Goal: Check status: Check status

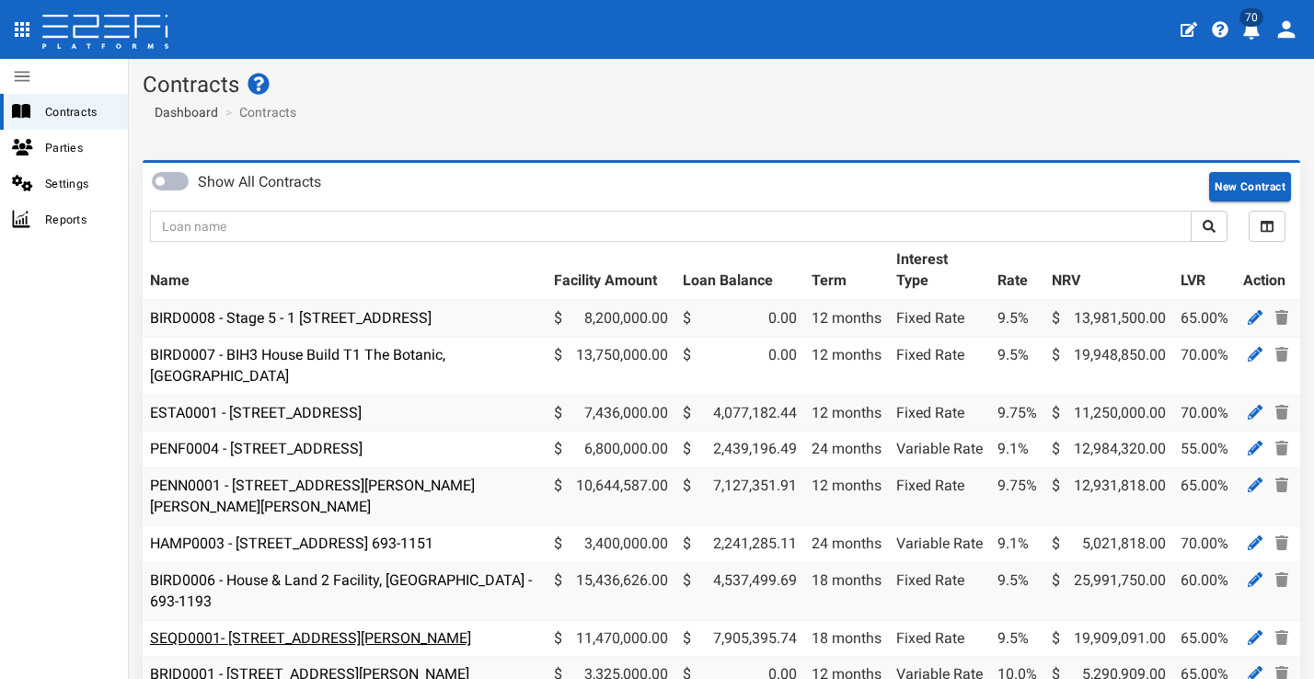
scroll to position [264, 0]
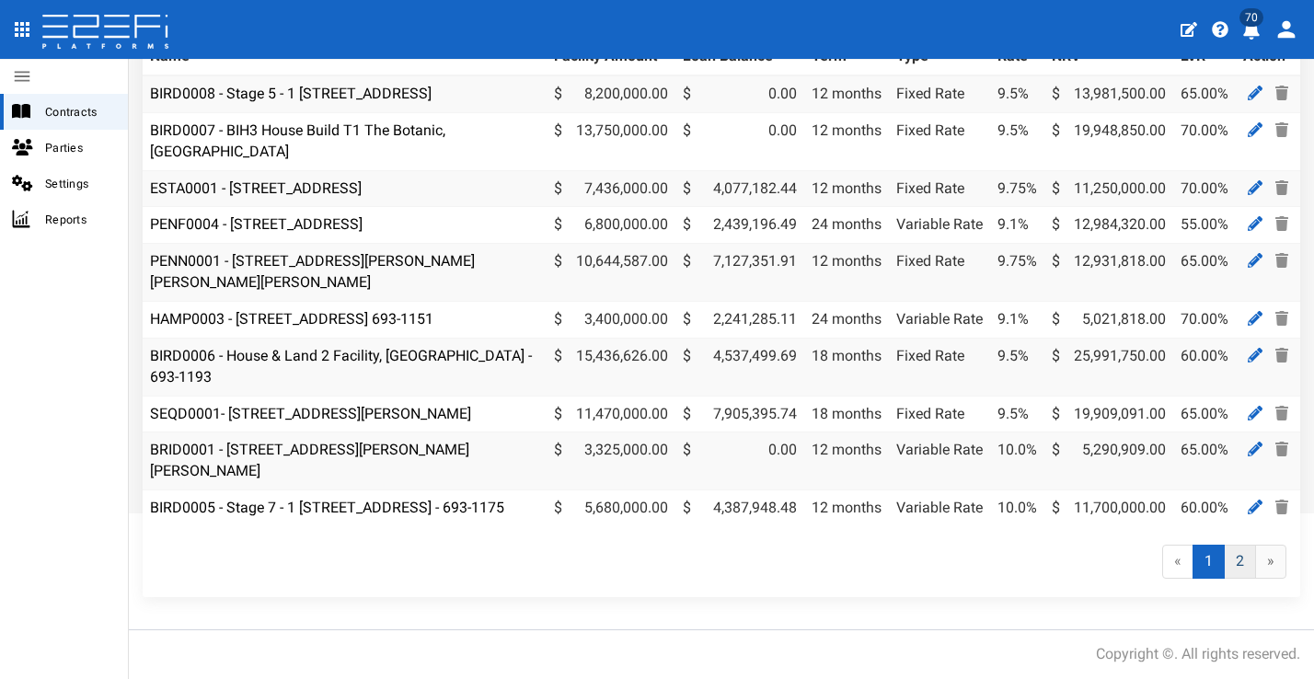
click at [1233, 570] on link "2" at bounding box center [1239, 562] width 32 height 34
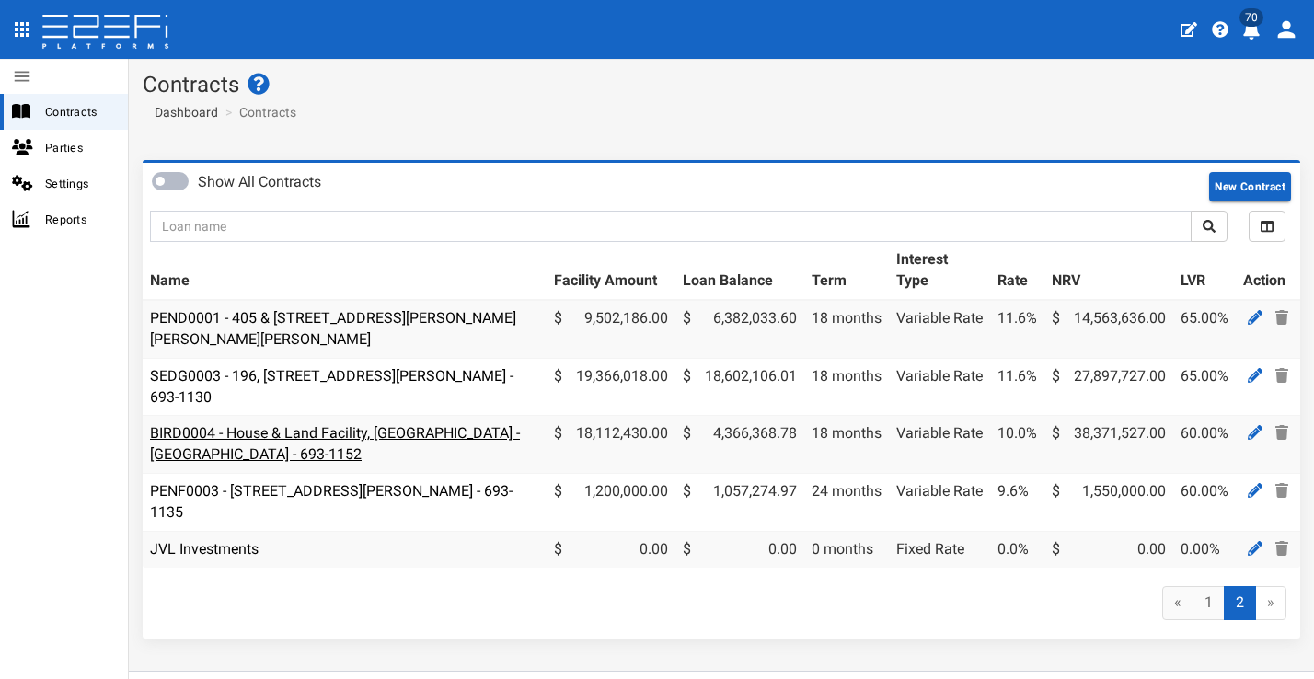
click at [375, 426] on link "BIRD0004 - House & Land Facility, Port Macquarie - VANT02 - 693-1152" at bounding box center [335, 443] width 370 height 39
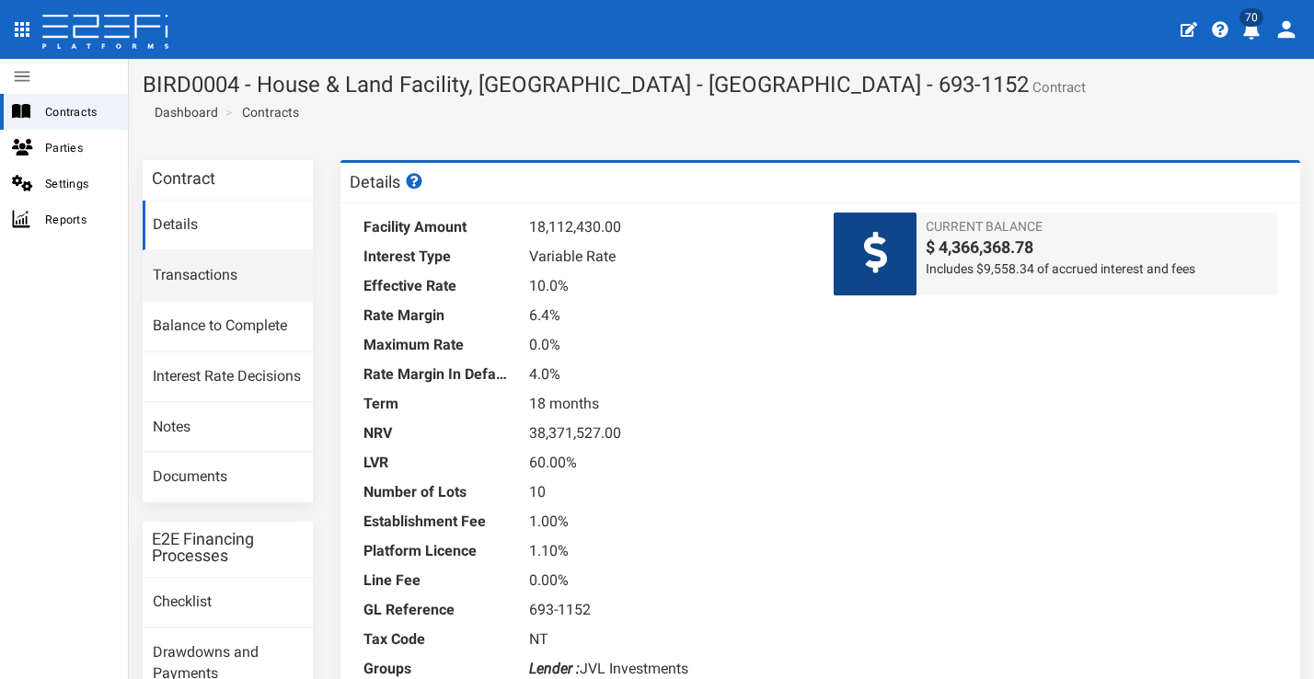
click at [253, 267] on link "Transactions" at bounding box center [228, 276] width 170 height 50
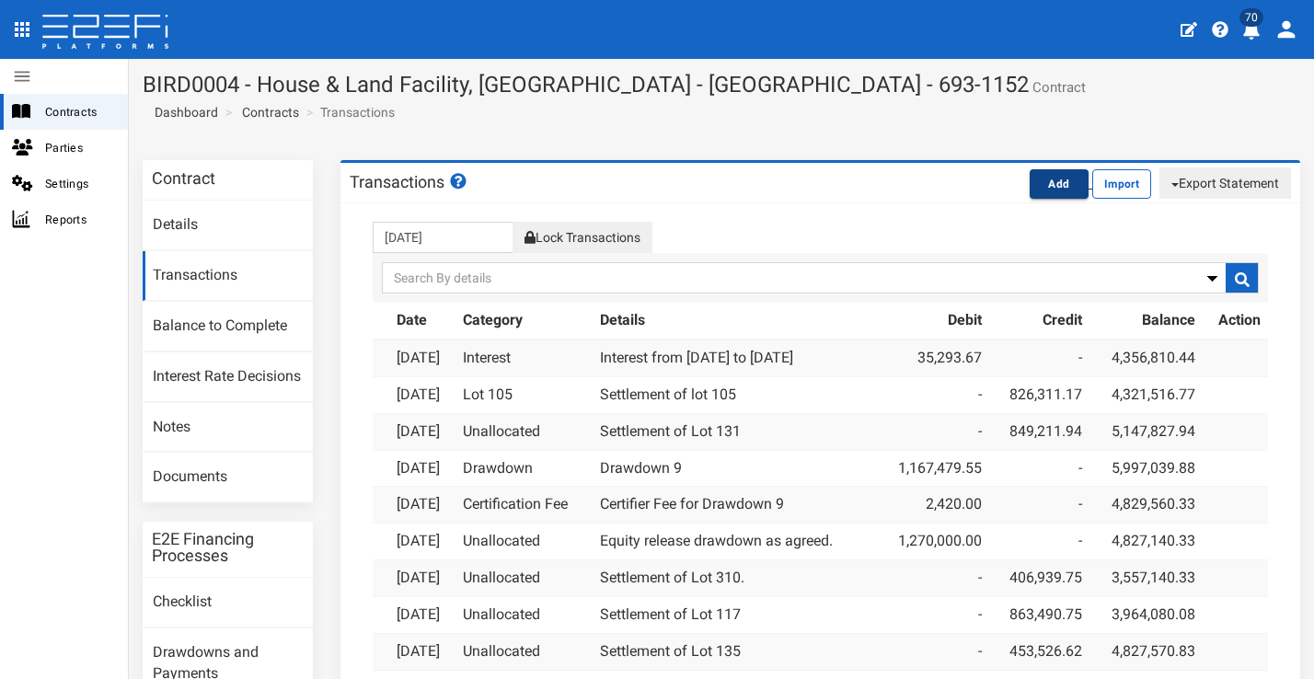
click at [1031, 188] on button "Add" at bounding box center [1058, 183] width 59 height 29
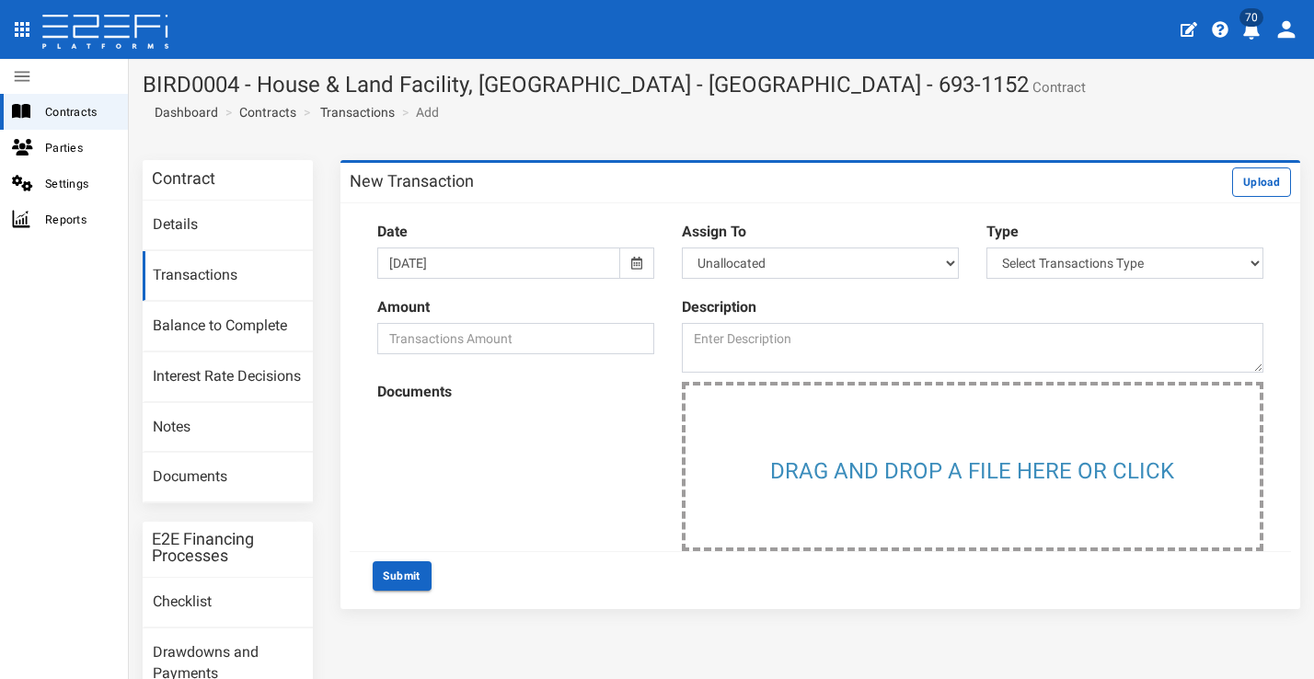
click at [631, 257] on icon at bounding box center [636, 263] width 11 height 13
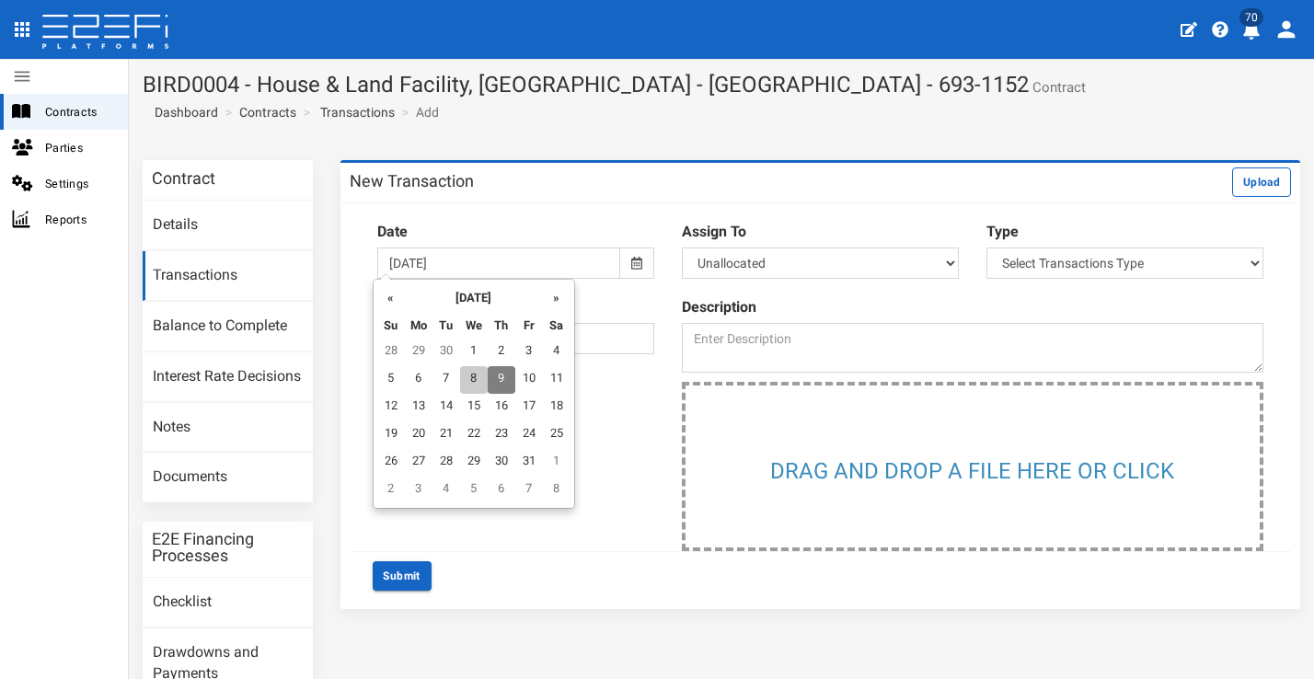
click at [472, 373] on td "8" at bounding box center [474, 380] width 28 height 28
type input "08-10-2025"
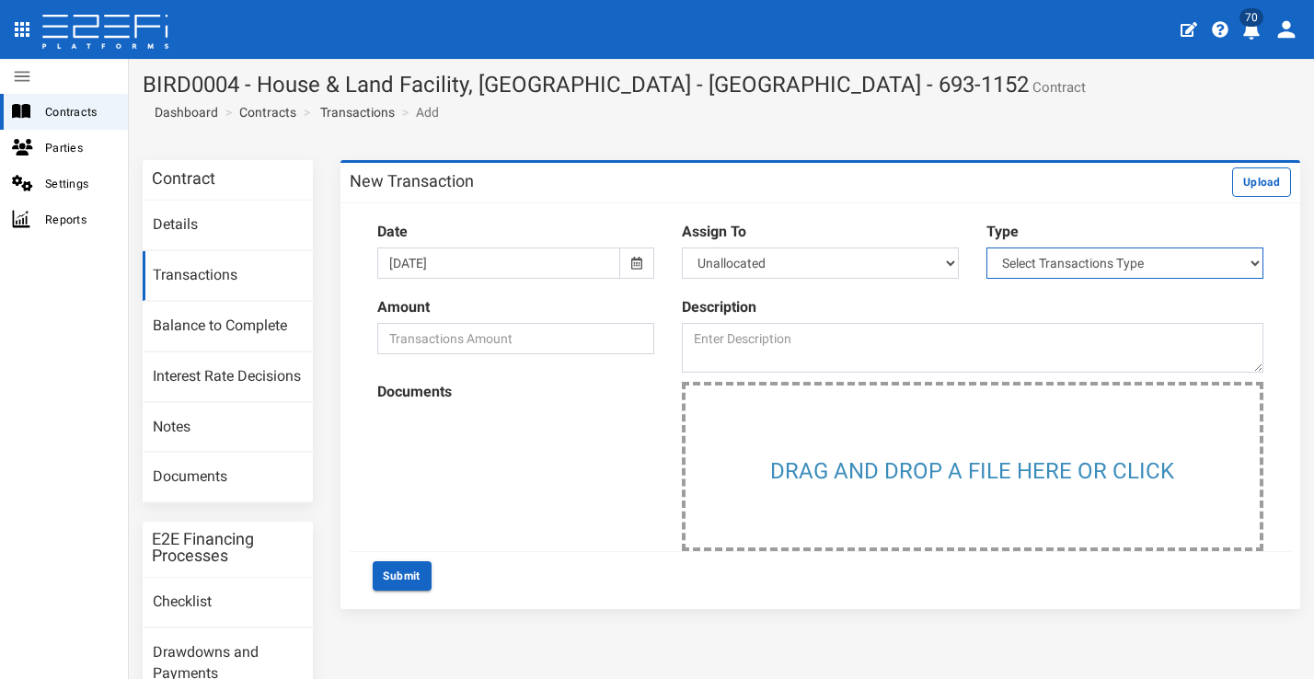
select select "1"
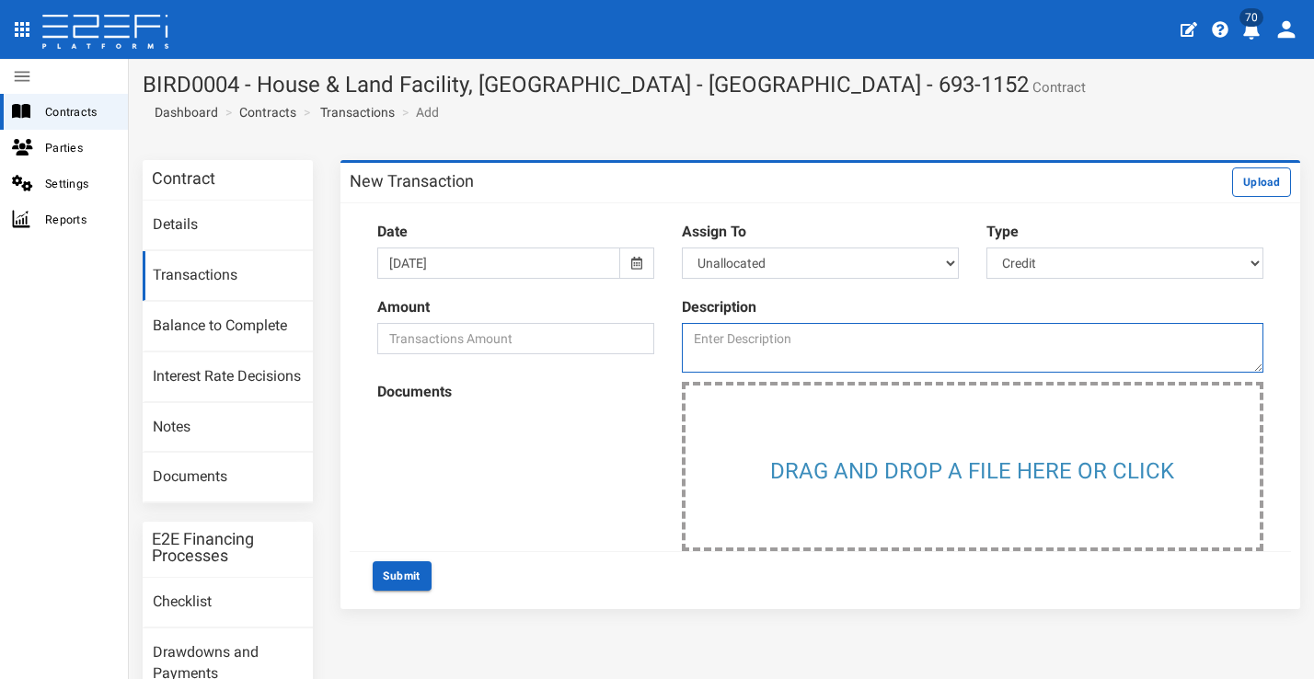
click at [759, 335] on textarea at bounding box center [972, 348] width 581 height 50
type textarea "Settlement of Lot 226"
click at [595, 325] on input "number" at bounding box center [515, 338] width 277 height 31
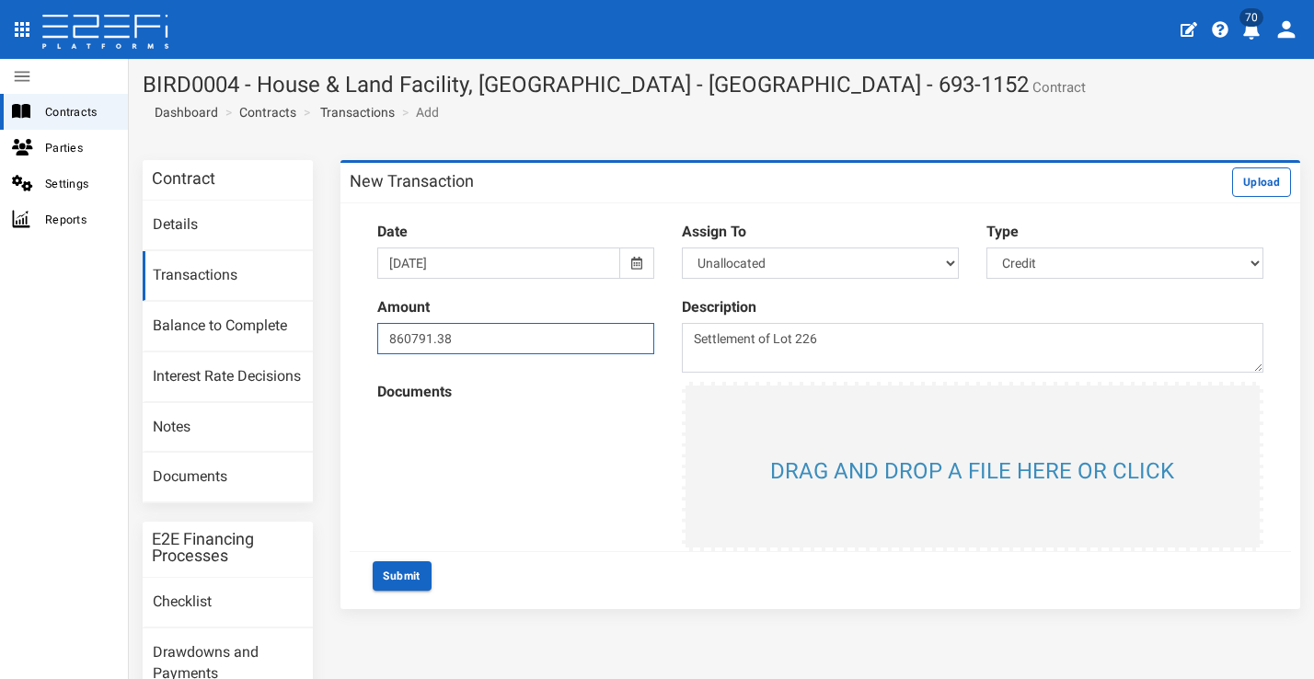
type input "860791.38"
click at [862, 461] on input "file" at bounding box center [972, 466] width 574 height 162
click at [406, 568] on button "Submit" at bounding box center [402, 575] width 59 height 29
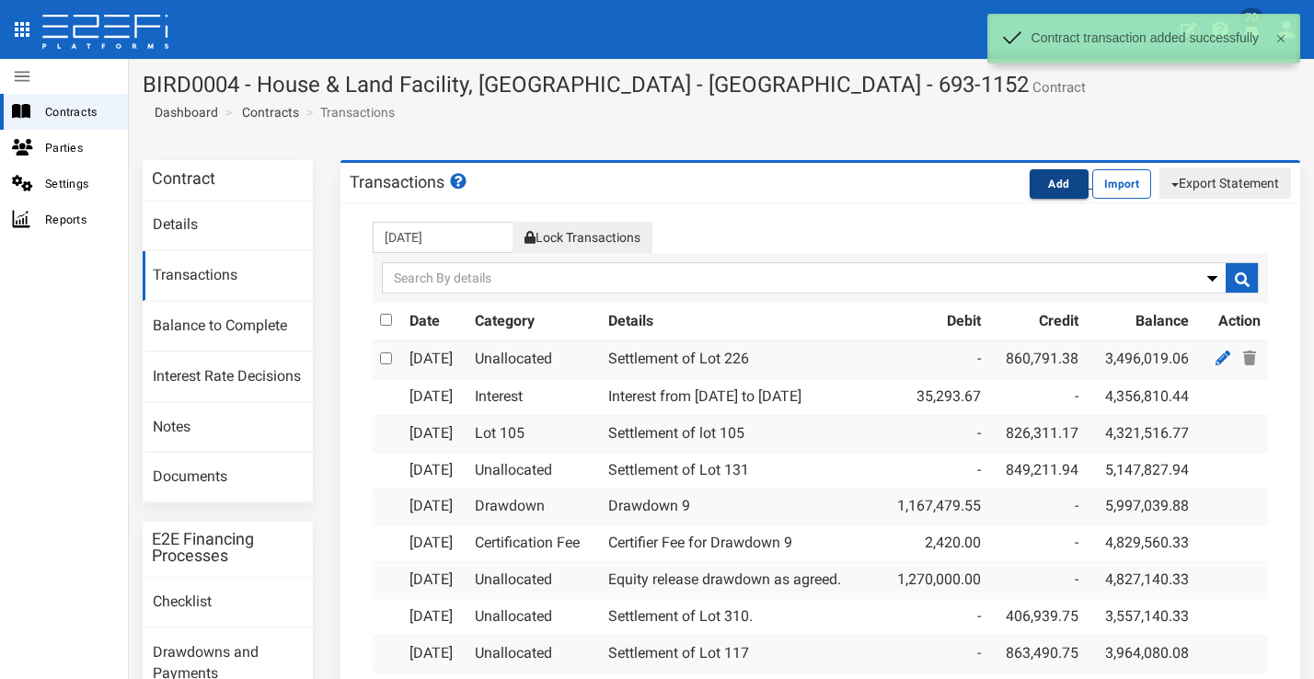
click at [1049, 184] on button "Add" at bounding box center [1058, 183] width 59 height 29
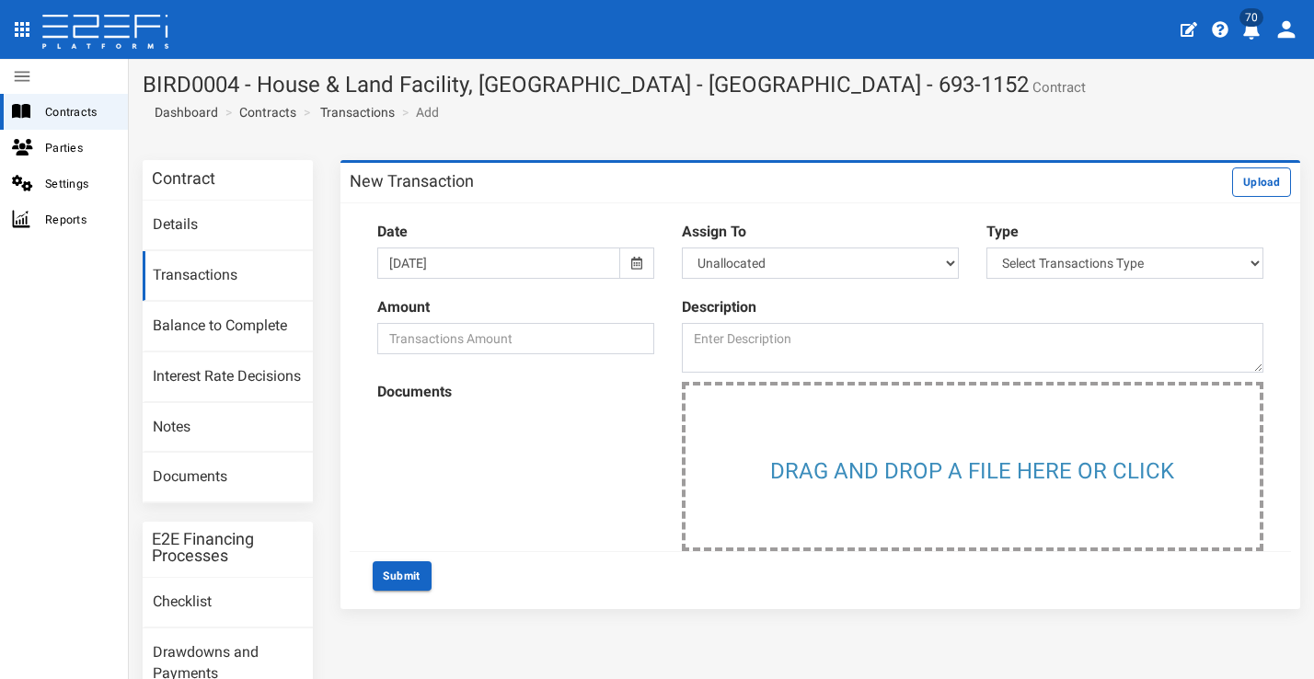
click at [631, 259] on icon at bounding box center [636, 263] width 11 height 13
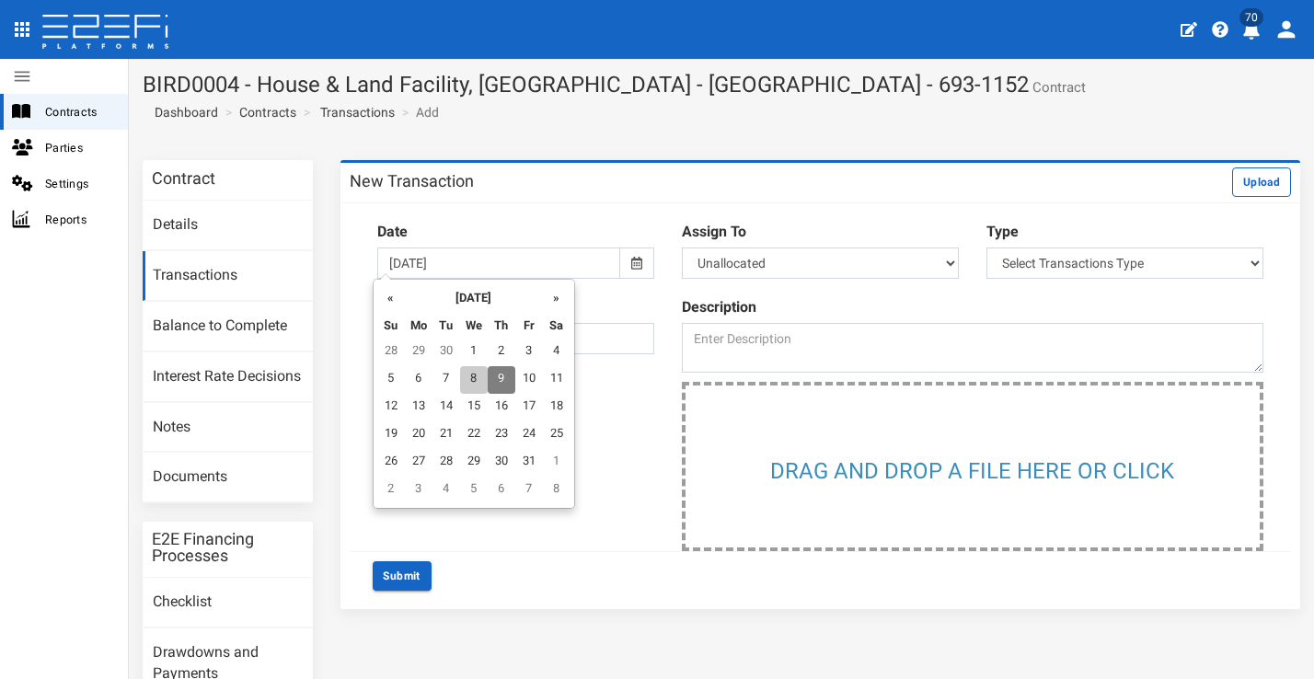
click at [480, 372] on td "8" at bounding box center [474, 380] width 28 height 28
type input "[DATE]"
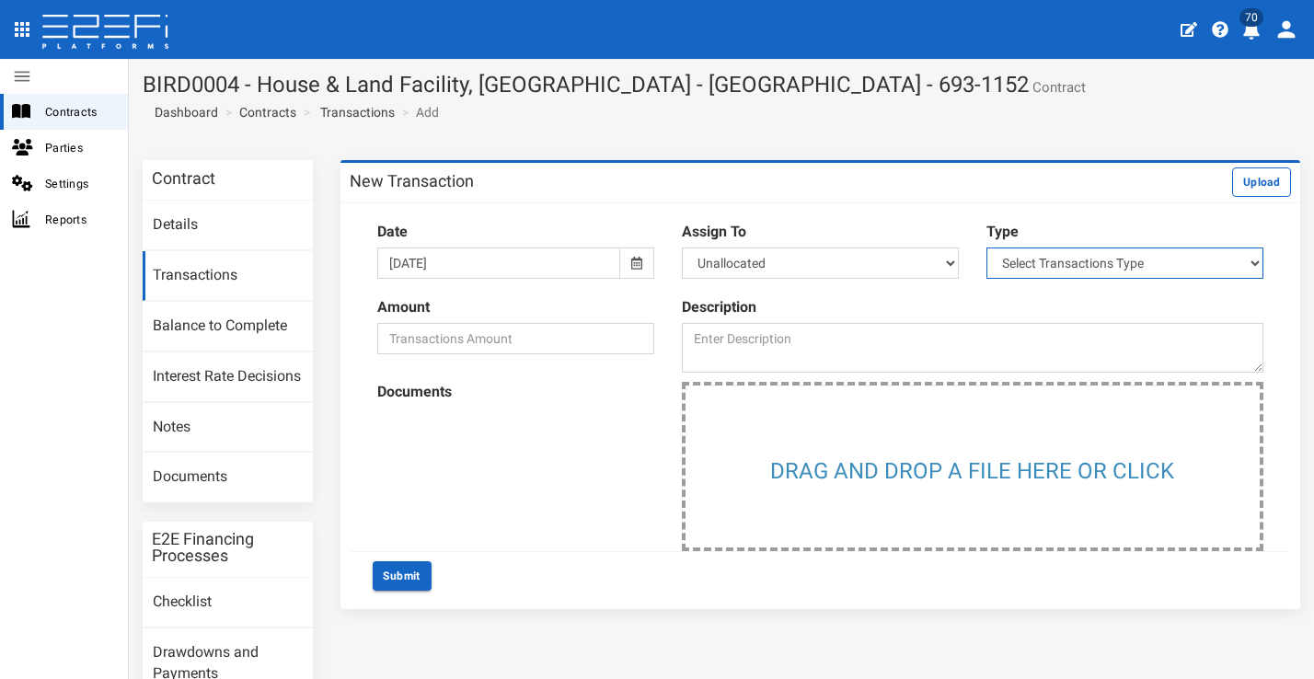
select select "1"
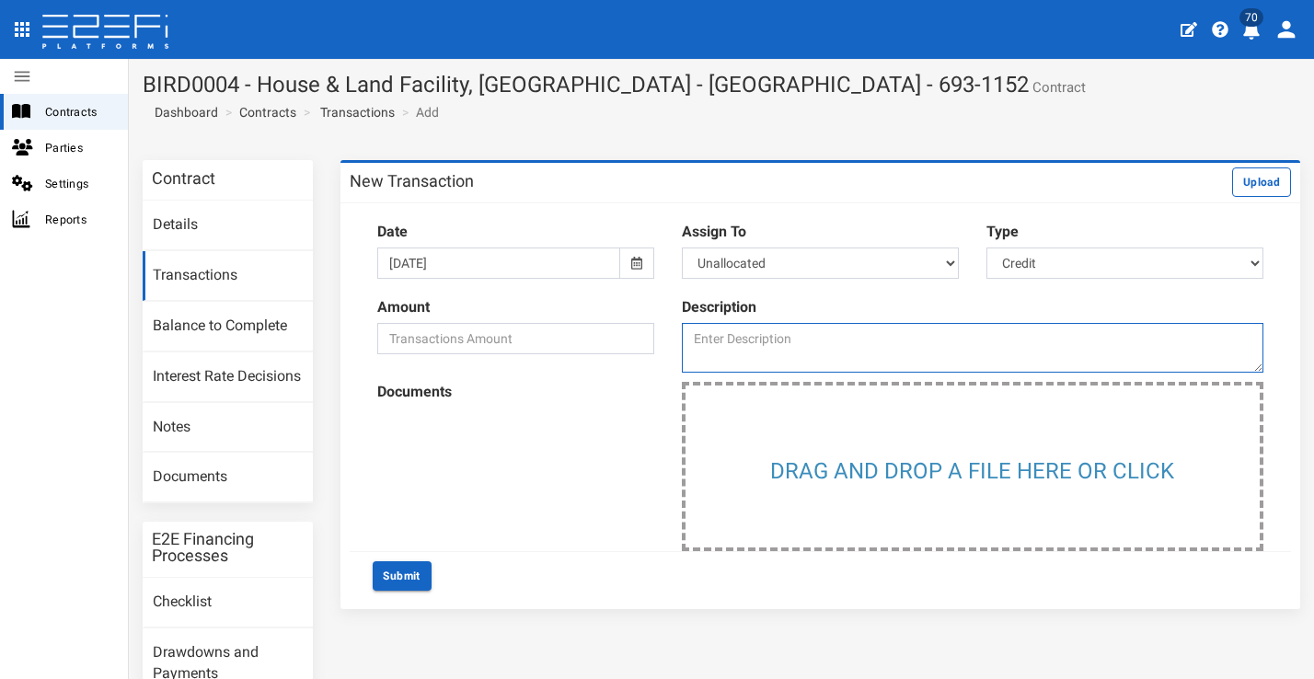
click at [833, 328] on textarea at bounding box center [972, 348] width 581 height 50
type textarea "Settlement of Lot 331"
click at [414, 338] on input "number" at bounding box center [515, 338] width 277 height 31
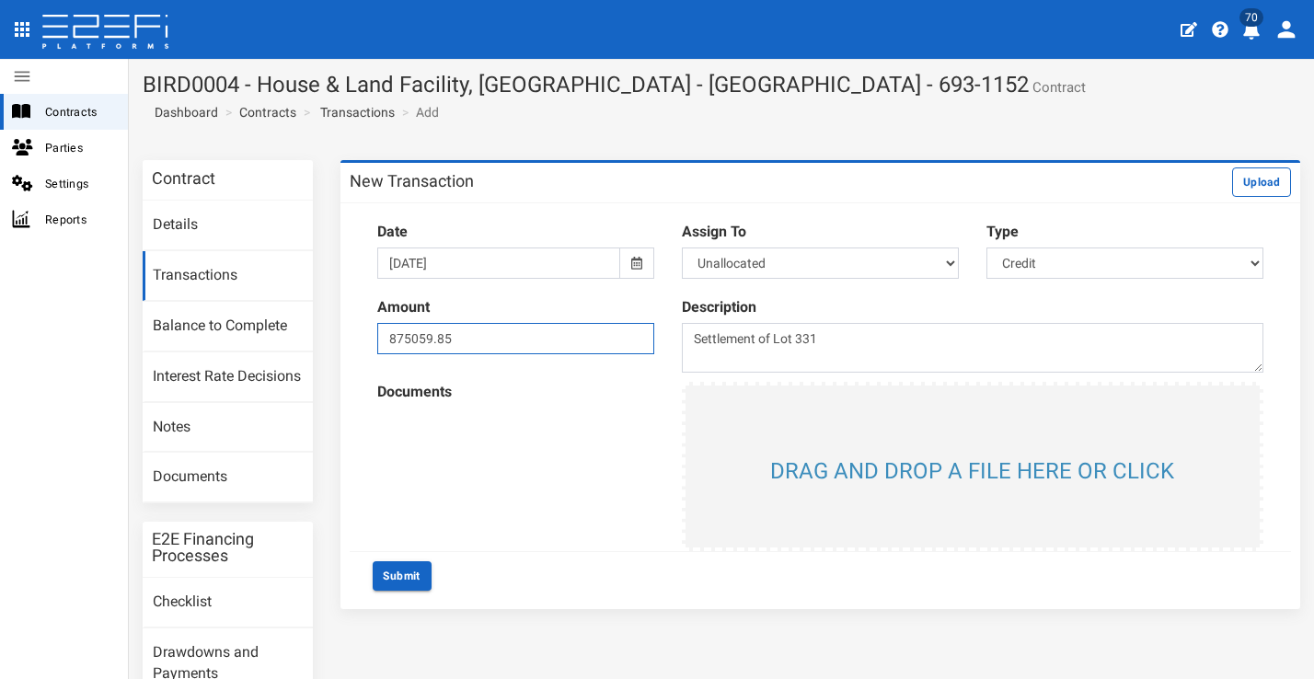
type input "875059.85"
click at [862, 445] on input "file" at bounding box center [972, 466] width 574 height 162
click at [412, 564] on button "Submit" at bounding box center [402, 575] width 59 height 29
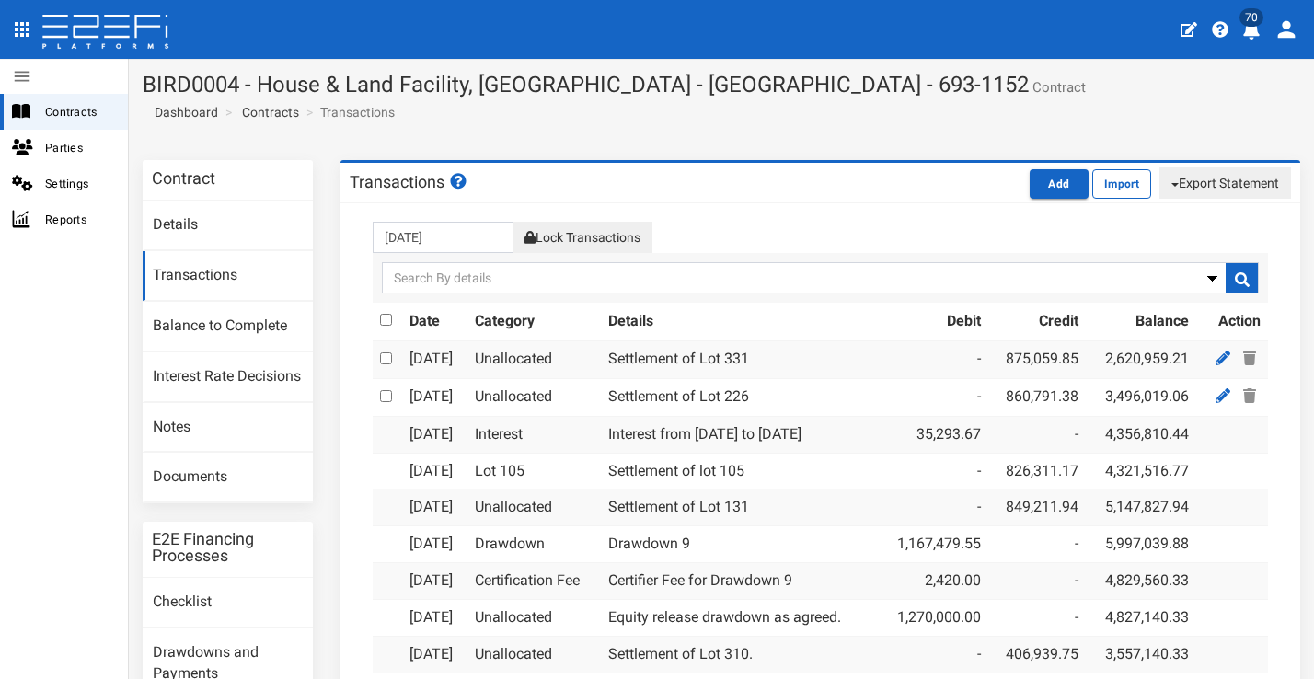
click at [1249, 34] on icon "profile" at bounding box center [1251, 30] width 17 height 18
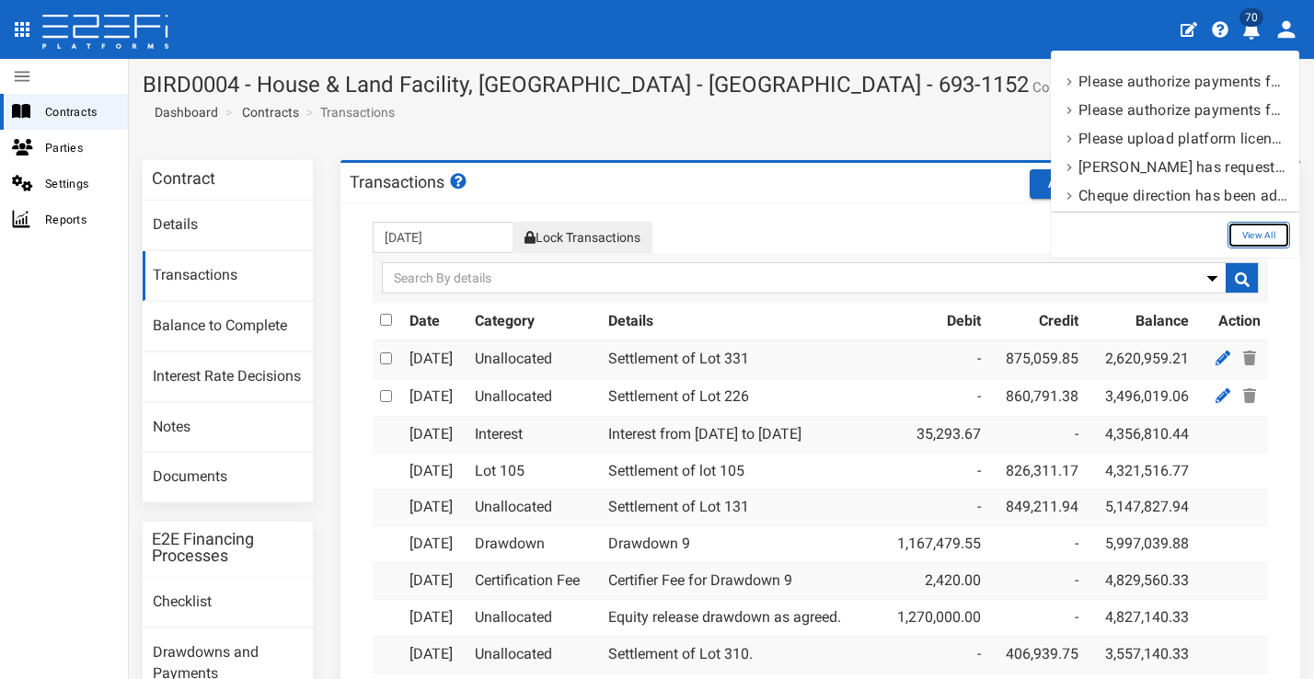
click at [1261, 226] on link "View All" at bounding box center [1258, 235] width 63 height 27
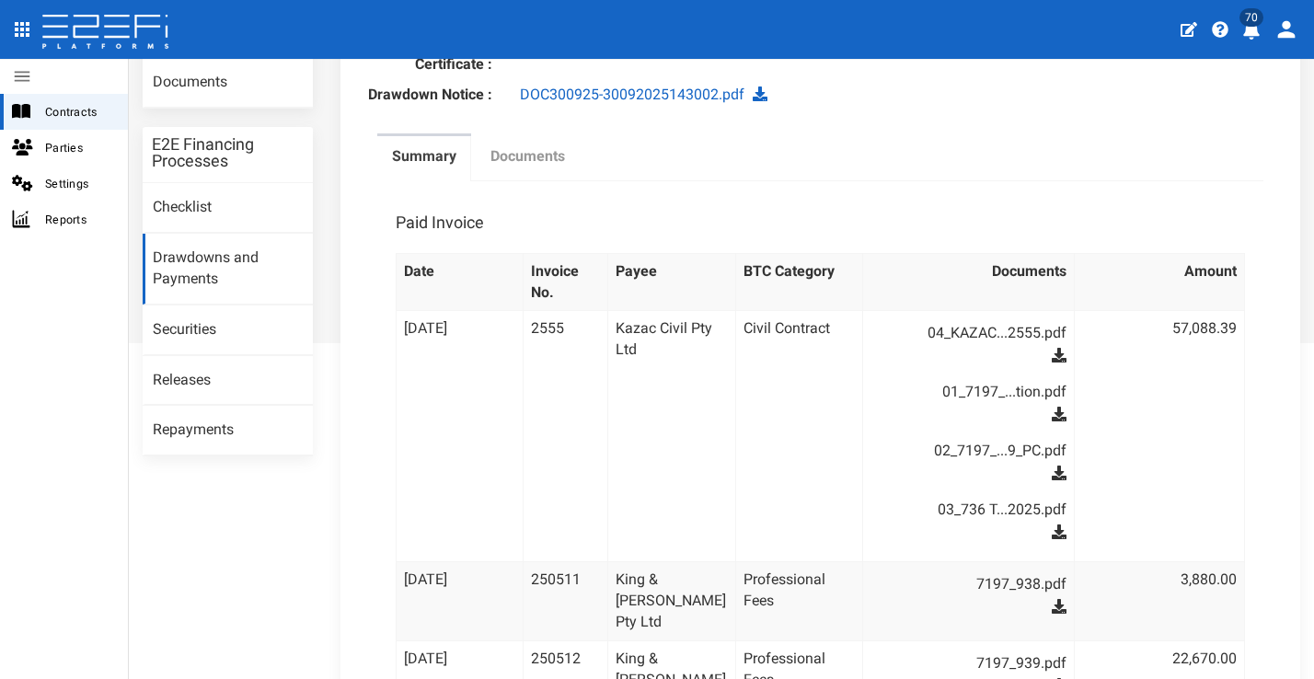
click at [553, 167] on label "Documents" at bounding box center [527, 156] width 75 height 21
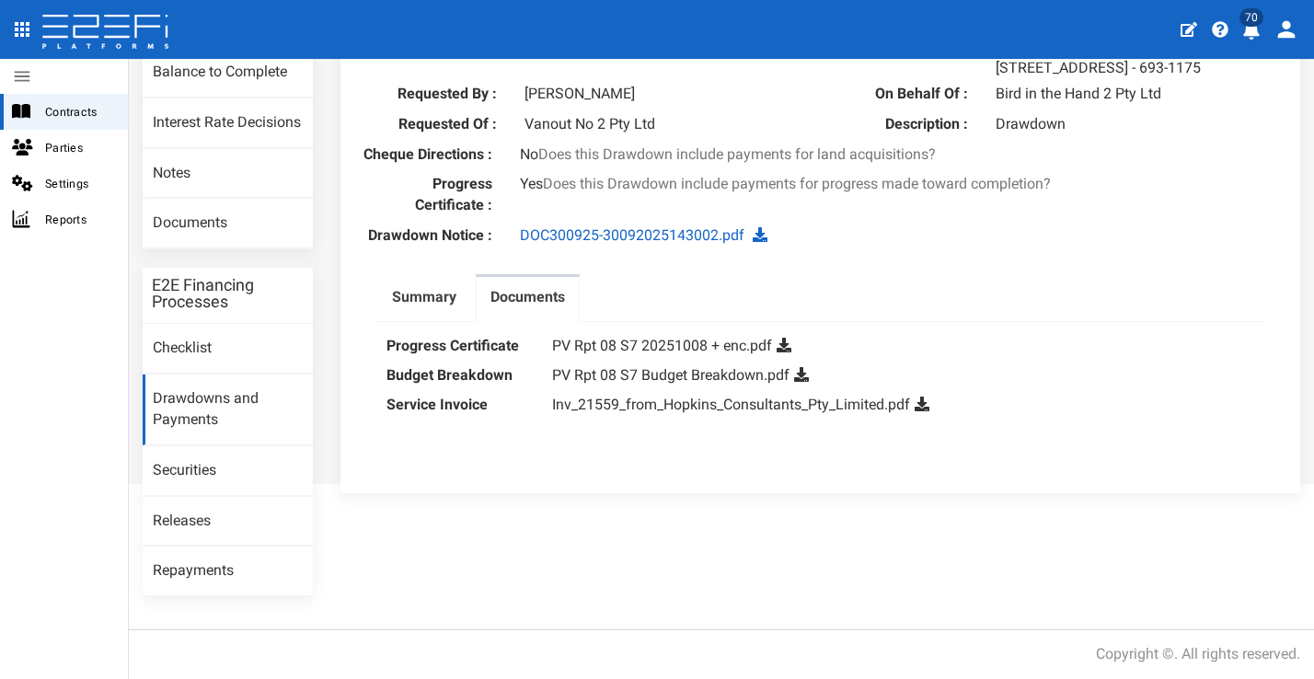
scroll to position [262, 0]
click at [755, 384] on link "PV Rpt 08 S7 Budget Breakdown.pdf" at bounding box center [670, 374] width 237 height 17
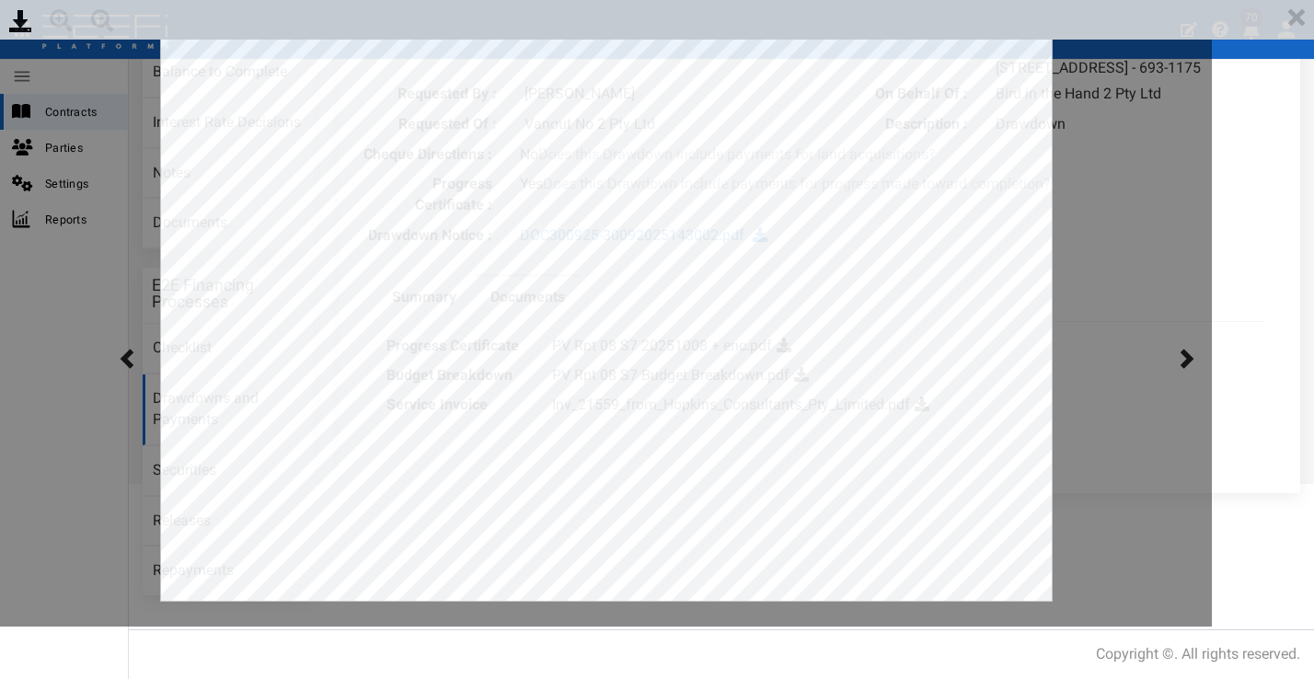
scroll to position [0, 0]
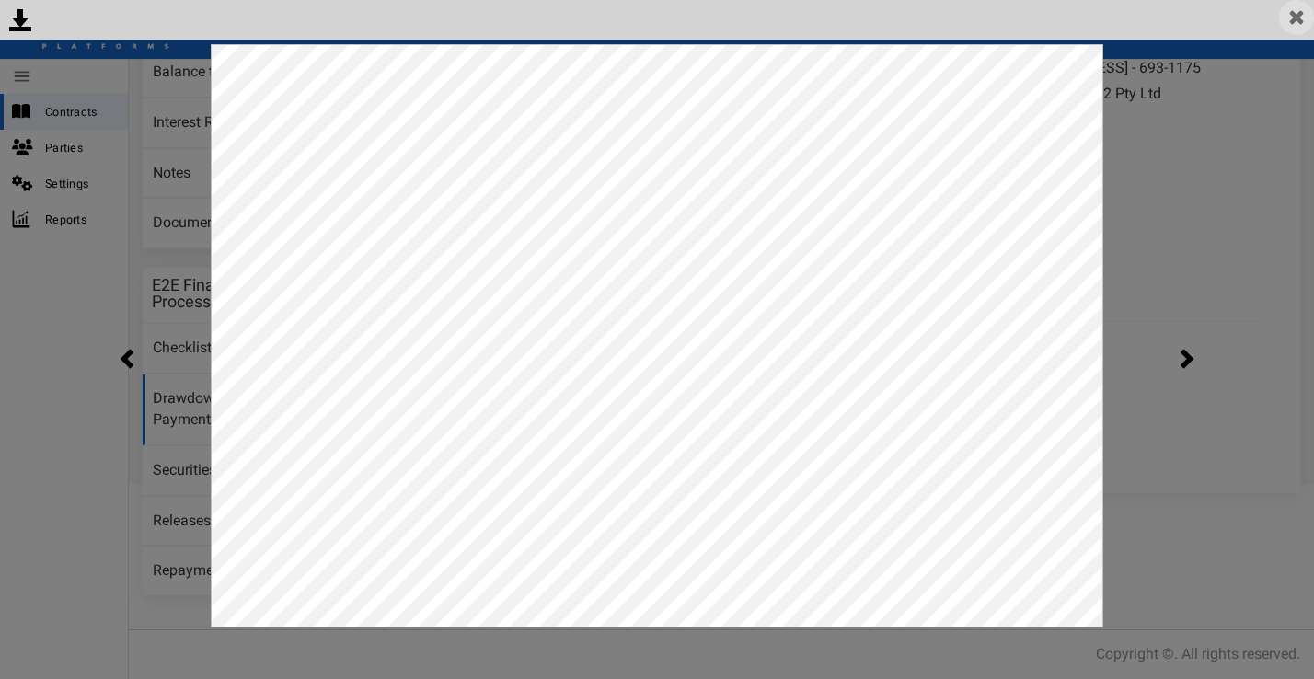
click at [1294, 22] on img at bounding box center [1296, 17] width 35 height 35
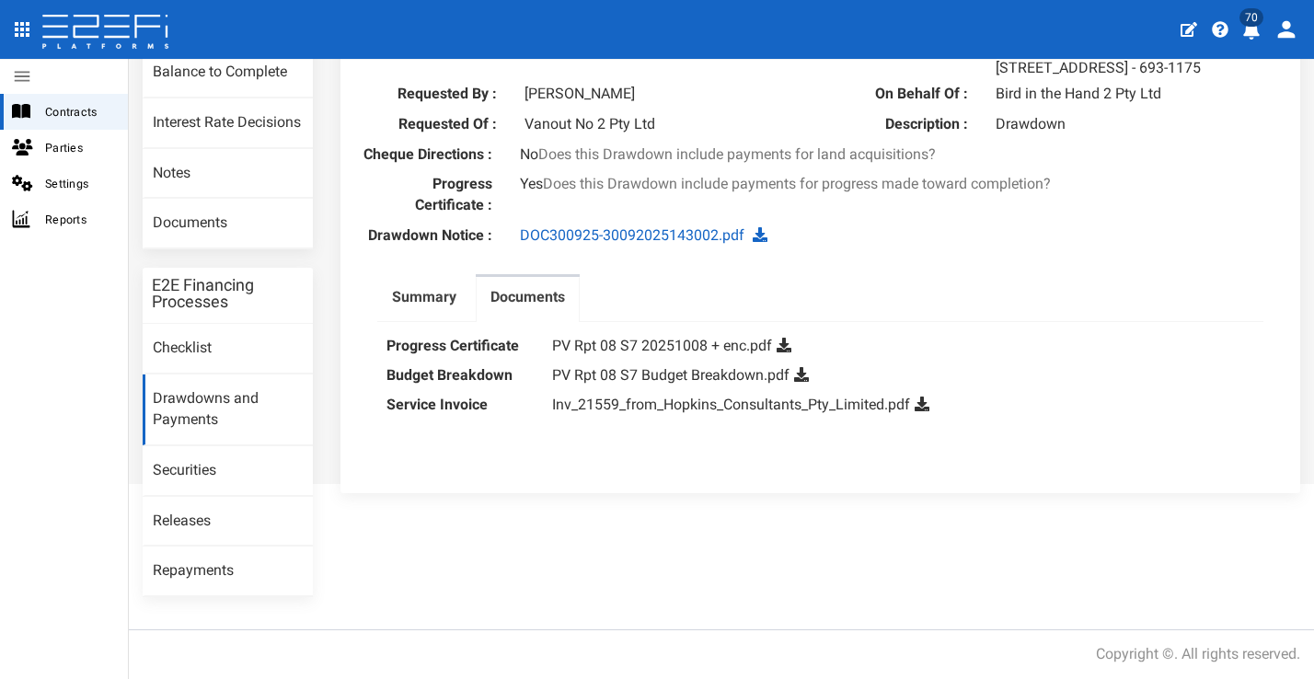
click at [713, 360] on dd "PV Rpt 08 S7 20251008 + enc.pdf" at bounding box center [903, 345] width 702 height 29
click at [713, 354] on link "PV Rpt 08 S7 20251008 + enc.pdf" at bounding box center [662, 345] width 220 height 17
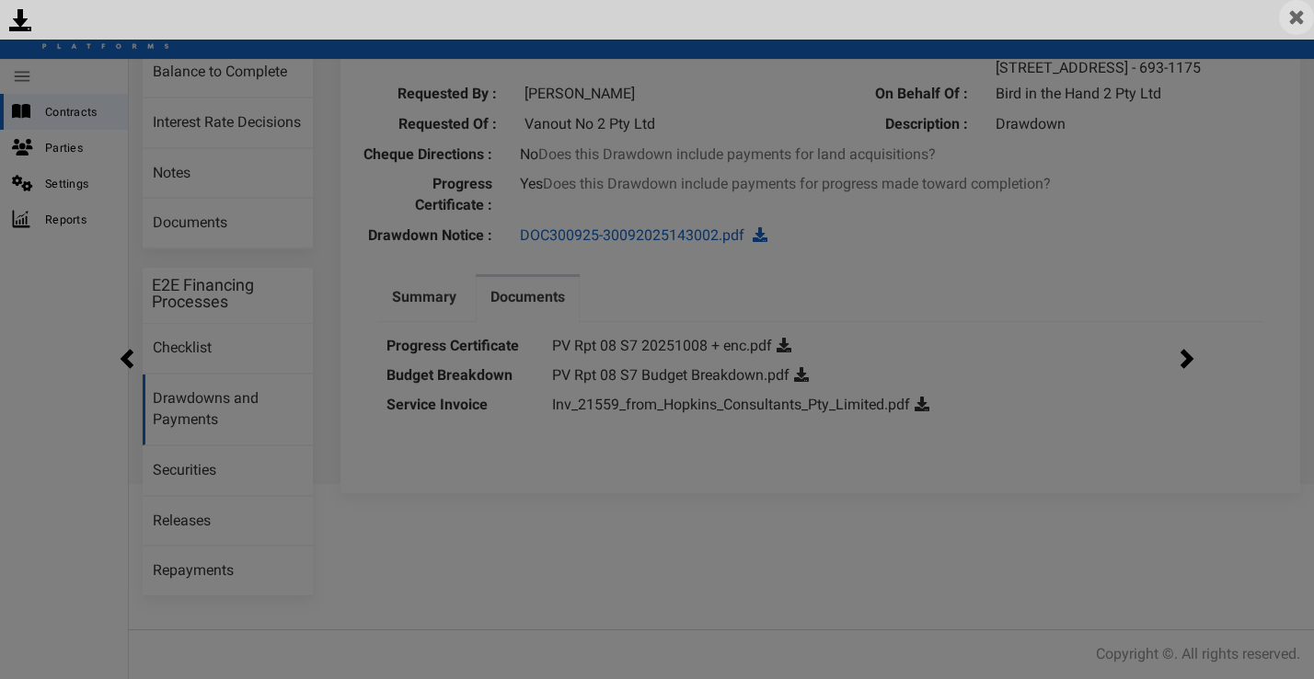
click at [1303, 28] on img at bounding box center [1296, 17] width 35 height 35
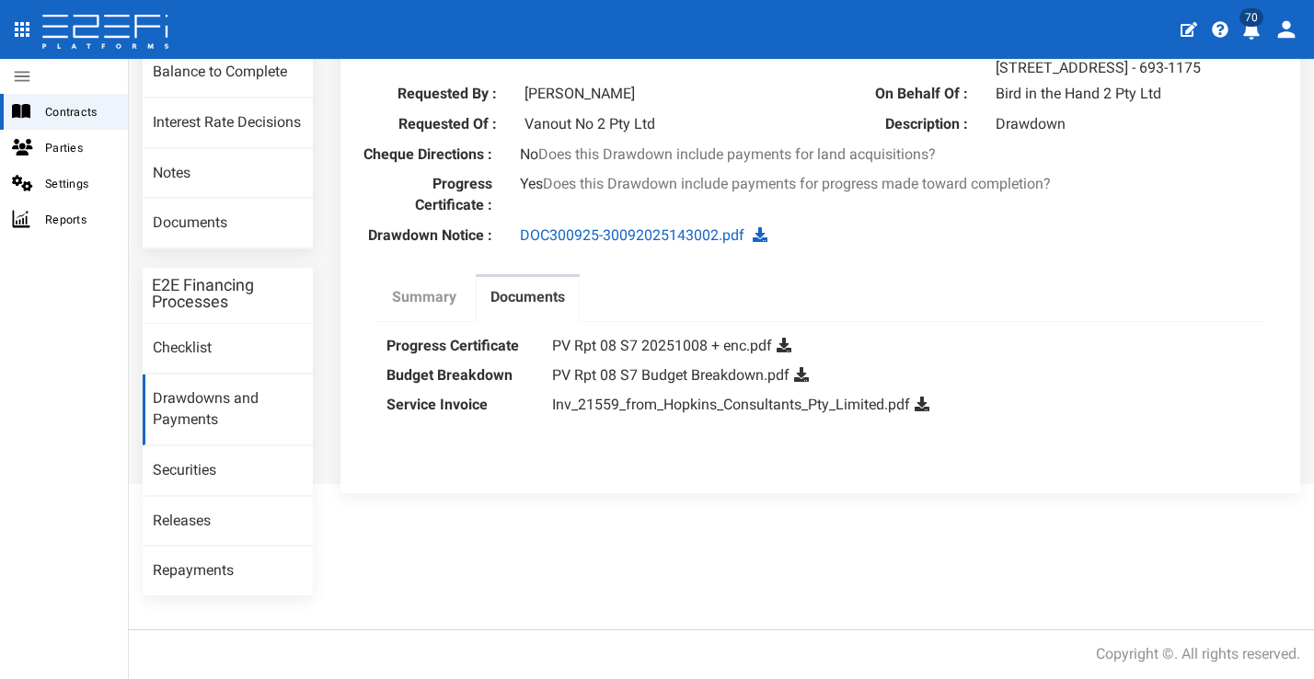
click at [435, 308] on label "Summary" at bounding box center [424, 297] width 64 height 21
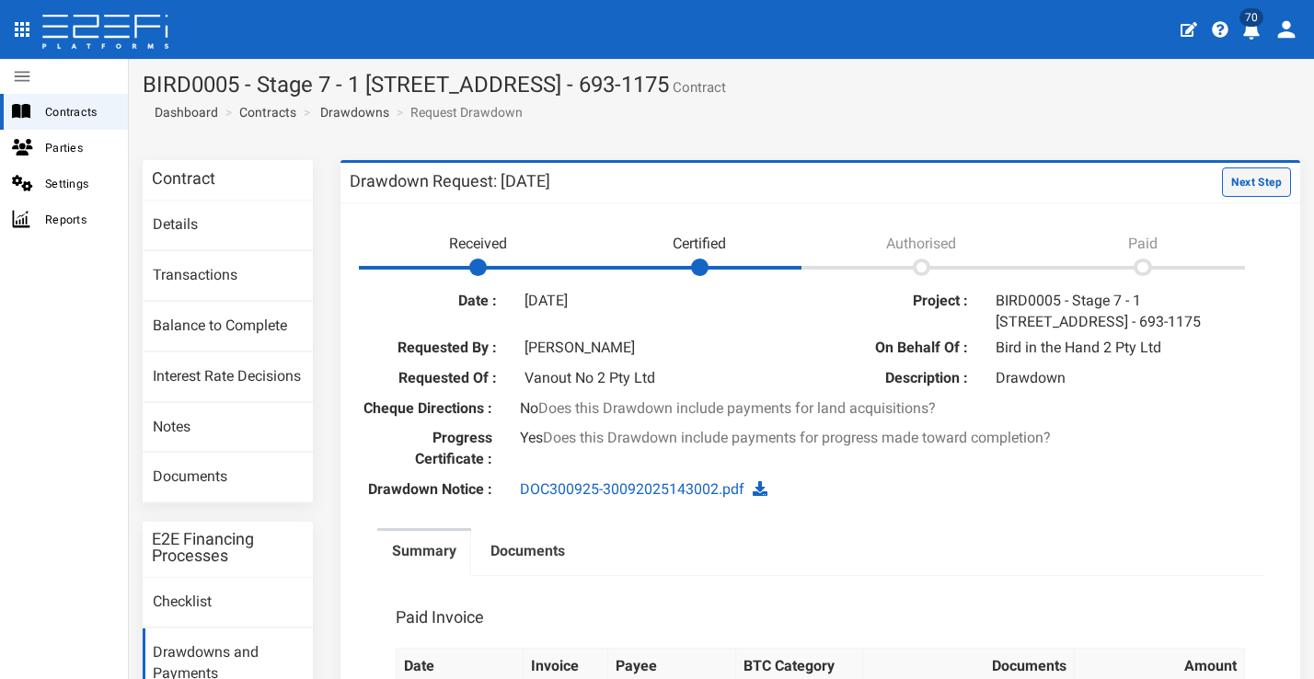
click at [1267, 171] on button "Next Step" at bounding box center [1256, 181] width 69 height 29
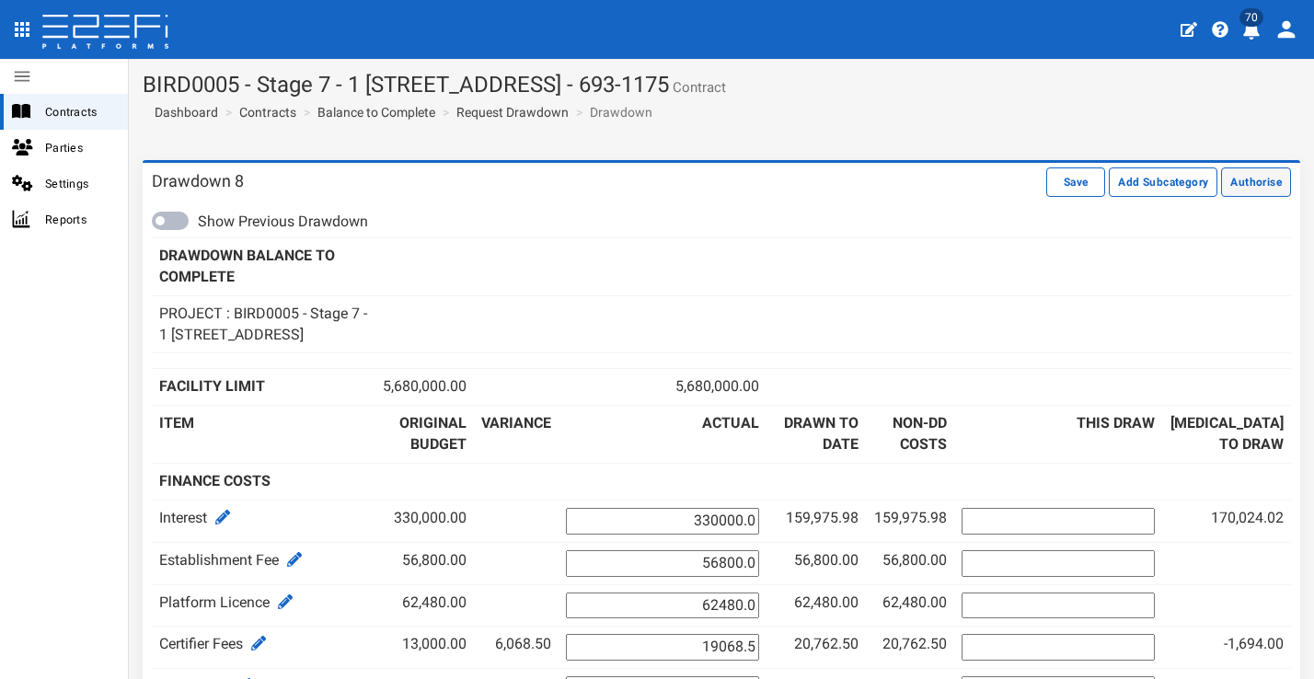
click at [1245, 184] on button "Authorise" at bounding box center [1256, 181] width 70 height 29
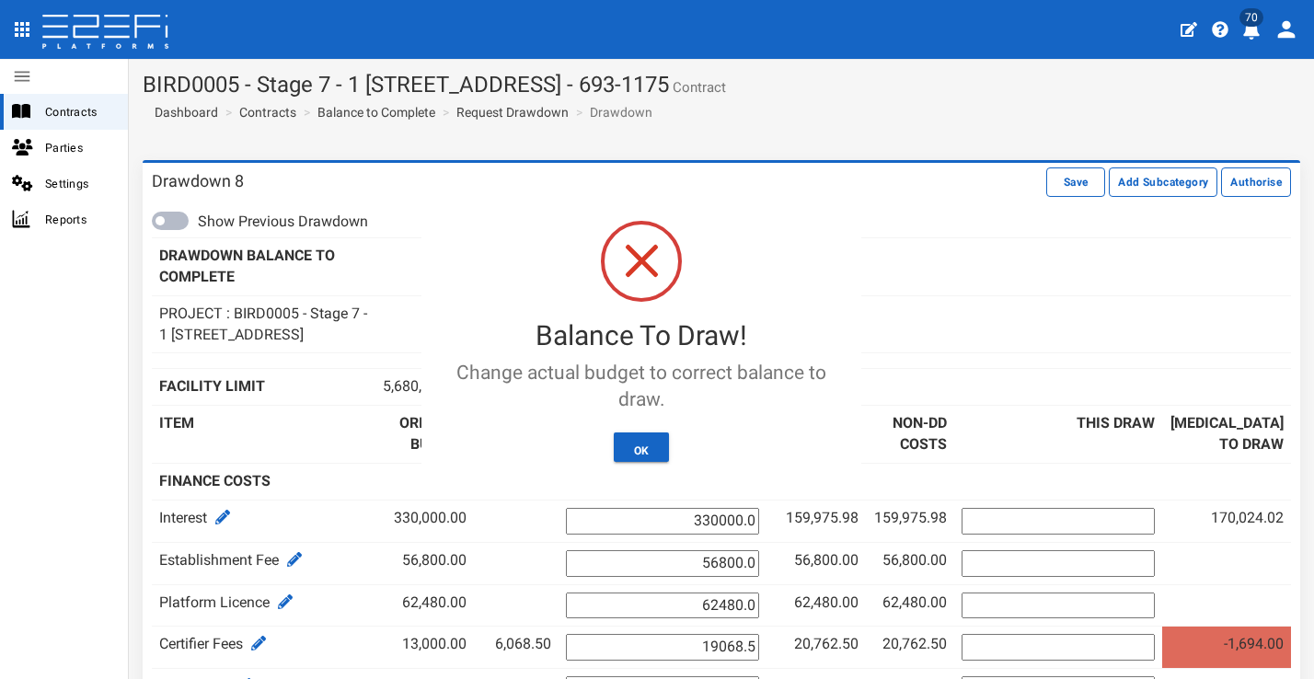
scroll to position [519, 0]
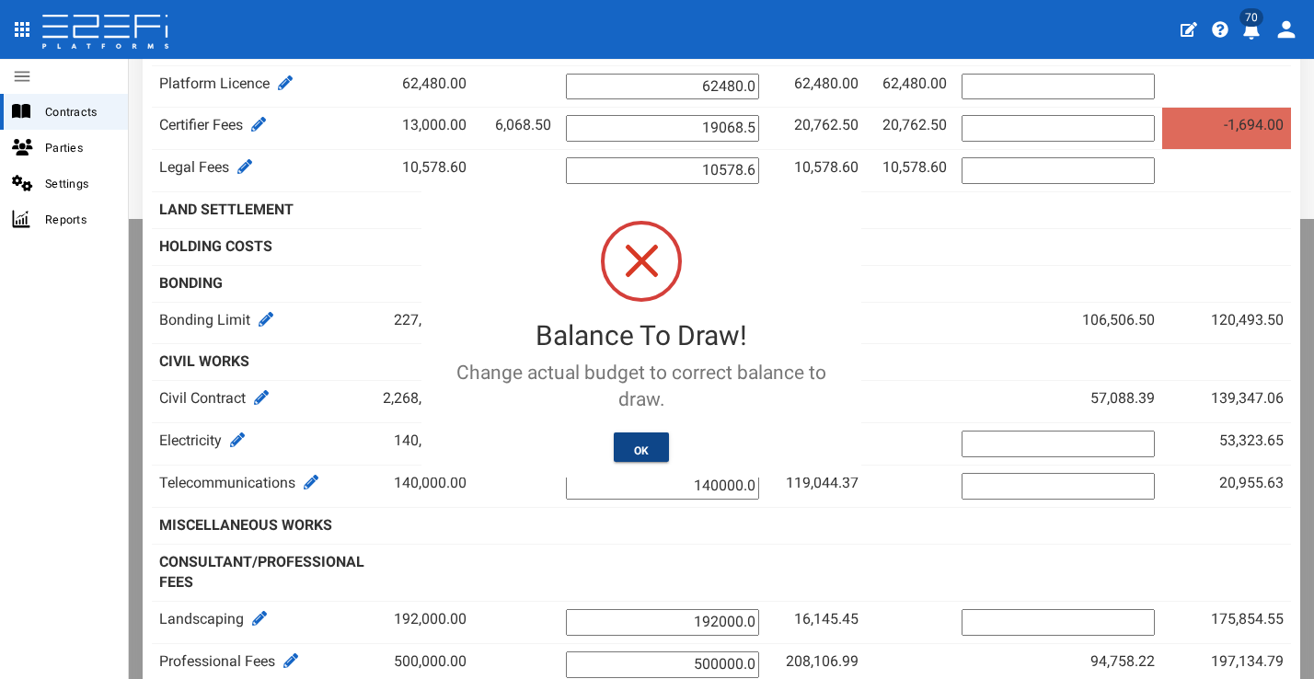
click at [640, 440] on button "OK" at bounding box center [642, 446] width 56 height 29
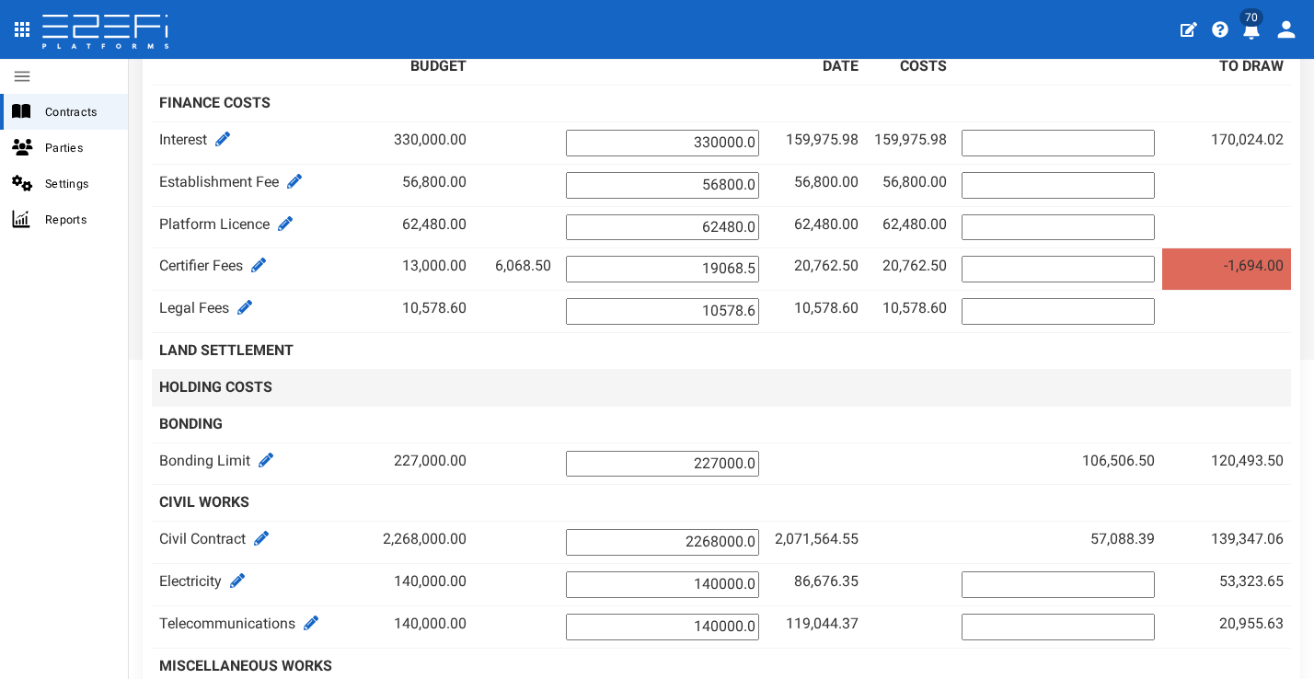
scroll to position [354, 0]
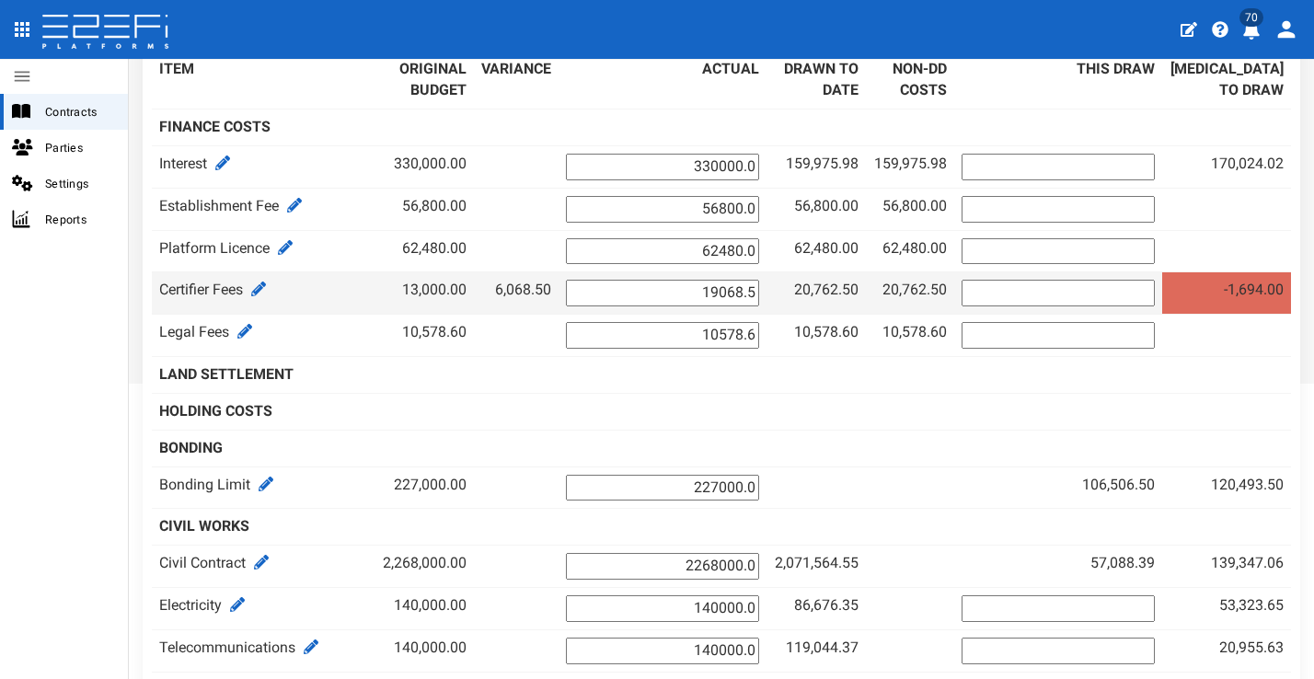
click at [691, 306] on input "19068.5" at bounding box center [662, 293] width 193 height 27
drag, startPoint x: 718, startPoint y: 304, endPoint x: 854, endPoint y: 290, distance: 136.8
click at [811, 304] on tr "Certifier Fees 13,000.00 6,068.50 19068.5 20,762.50 20,762.50" at bounding box center [721, 293] width 1139 height 42
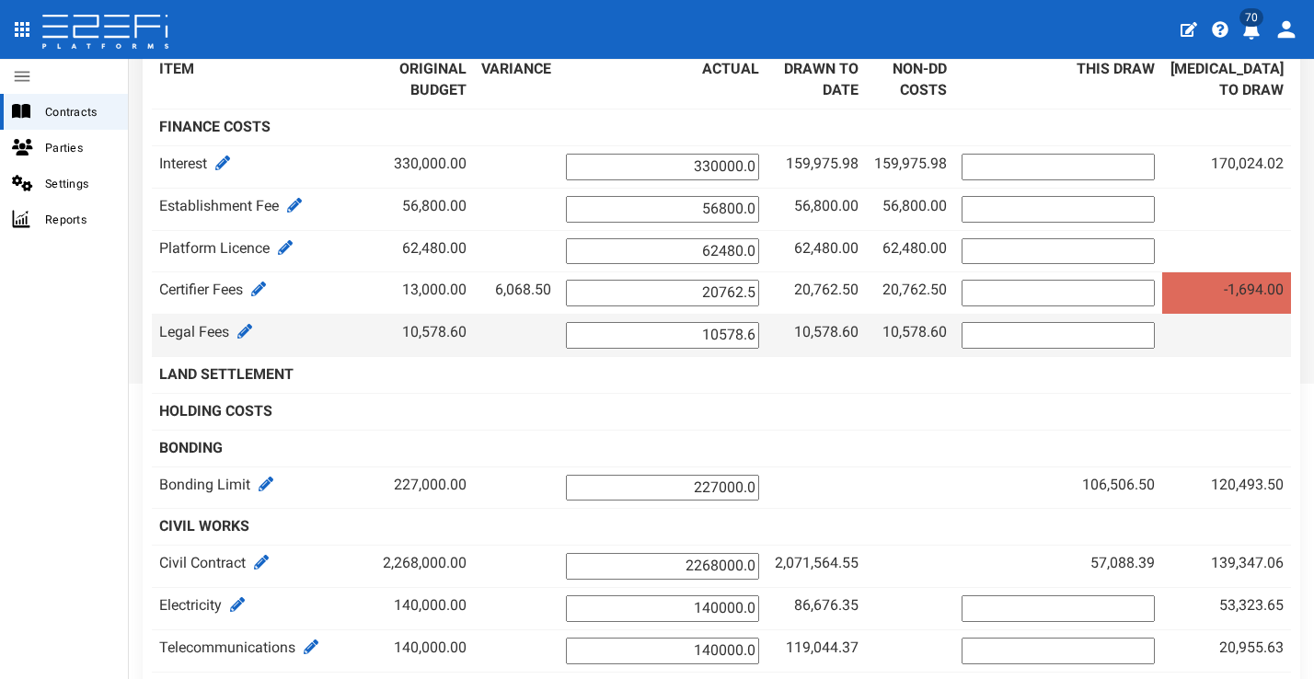
type input "20762.5"
click at [700, 347] on input "10578.6" at bounding box center [662, 335] width 193 height 27
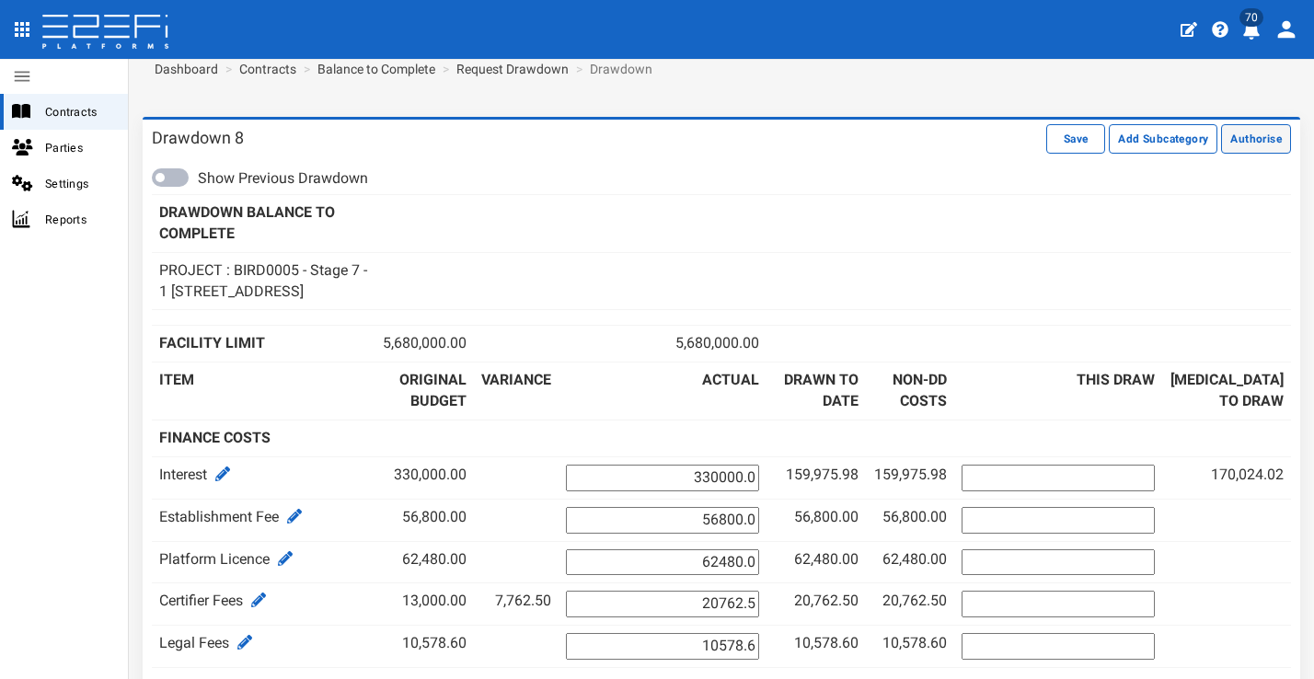
click at [1240, 143] on button "Authorise" at bounding box center [1256, 138] width 70 height 29
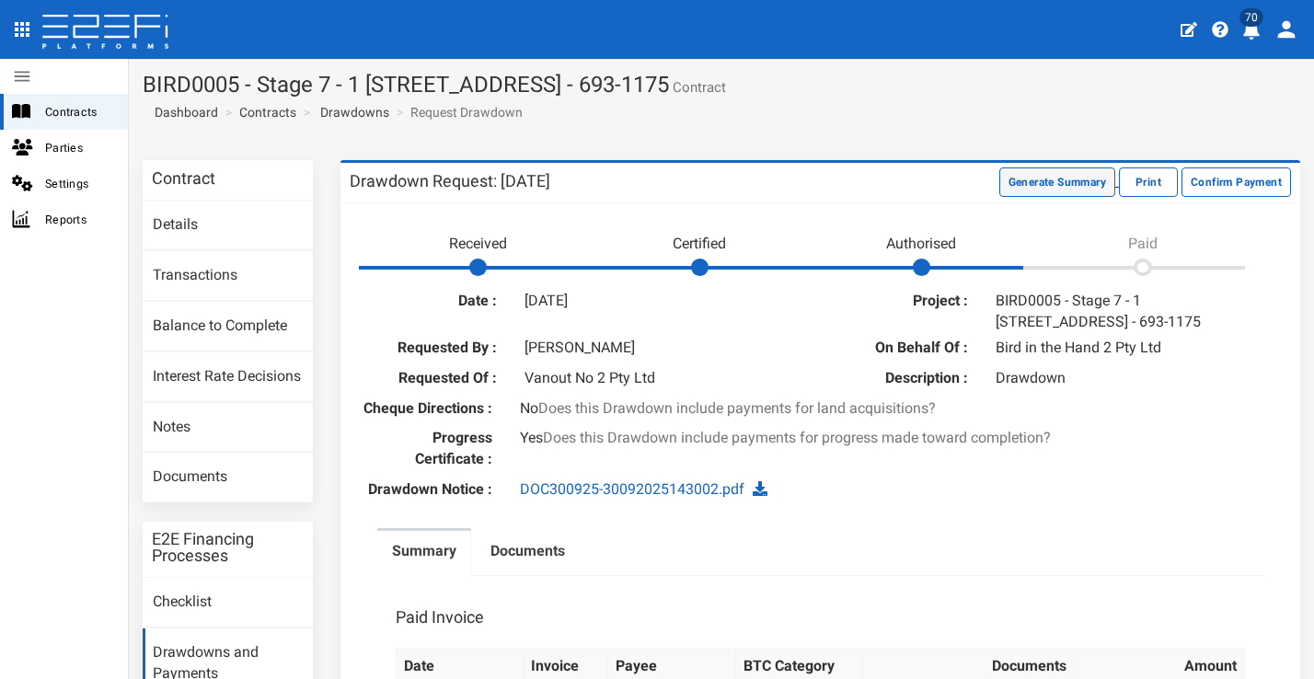
click at [1004, 179] on button "Generate Summary" at bounding box center [1057, 181] width 116 height 29
click at [1009, 183] on button "Download Summary" at bounding box center [1054, 181] width 122 height 29
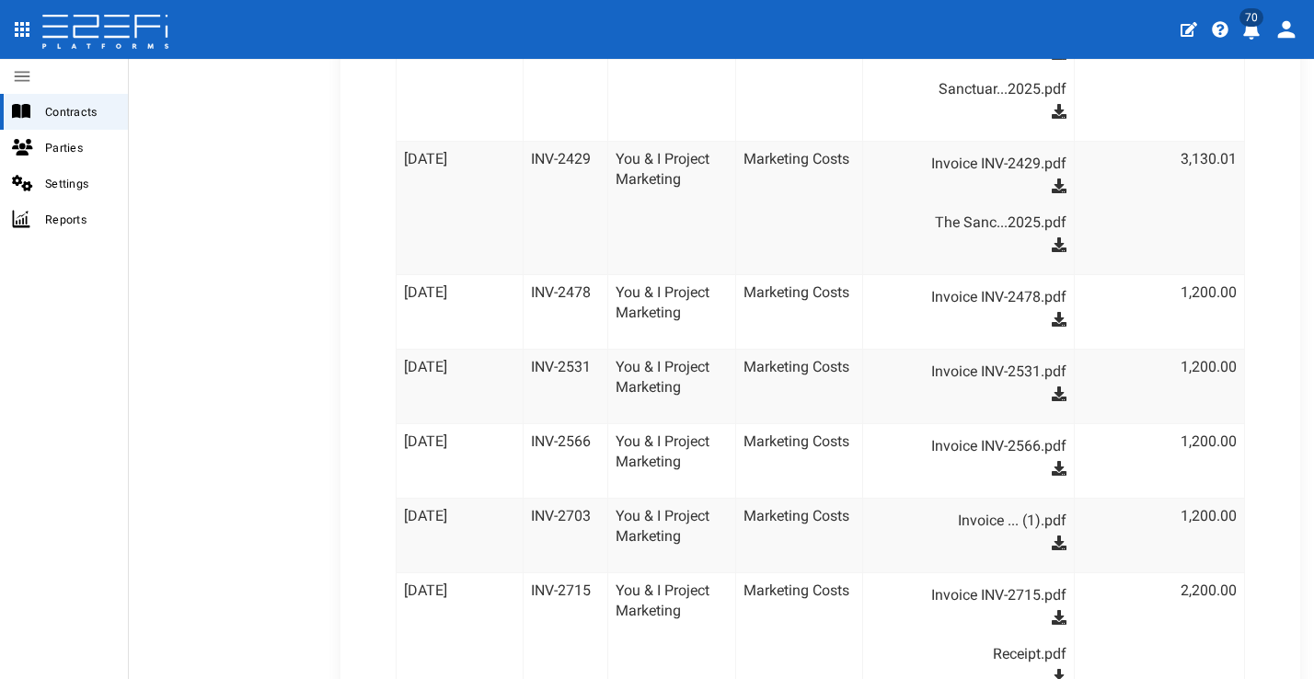
scroll to position [53, 0]
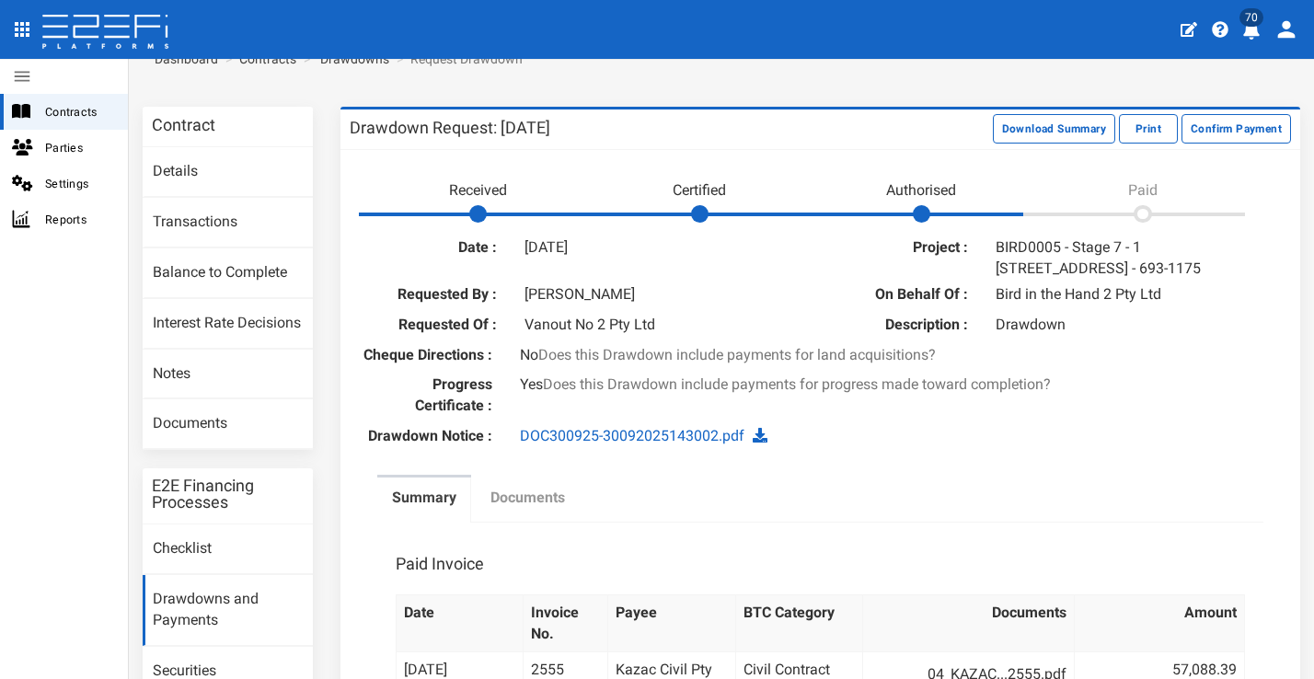
click at [545, 509] on label "Documents" at bounding box center [527, 498] width 75 height 21
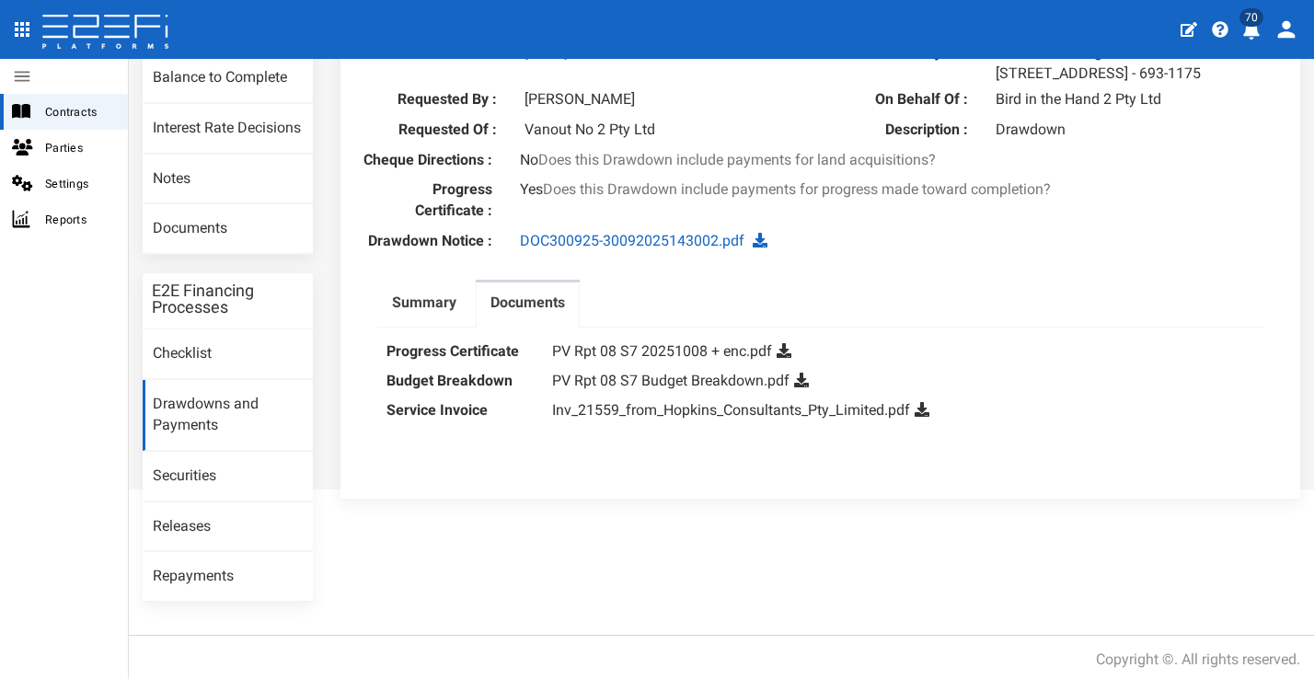
scroll to position [262, 0]
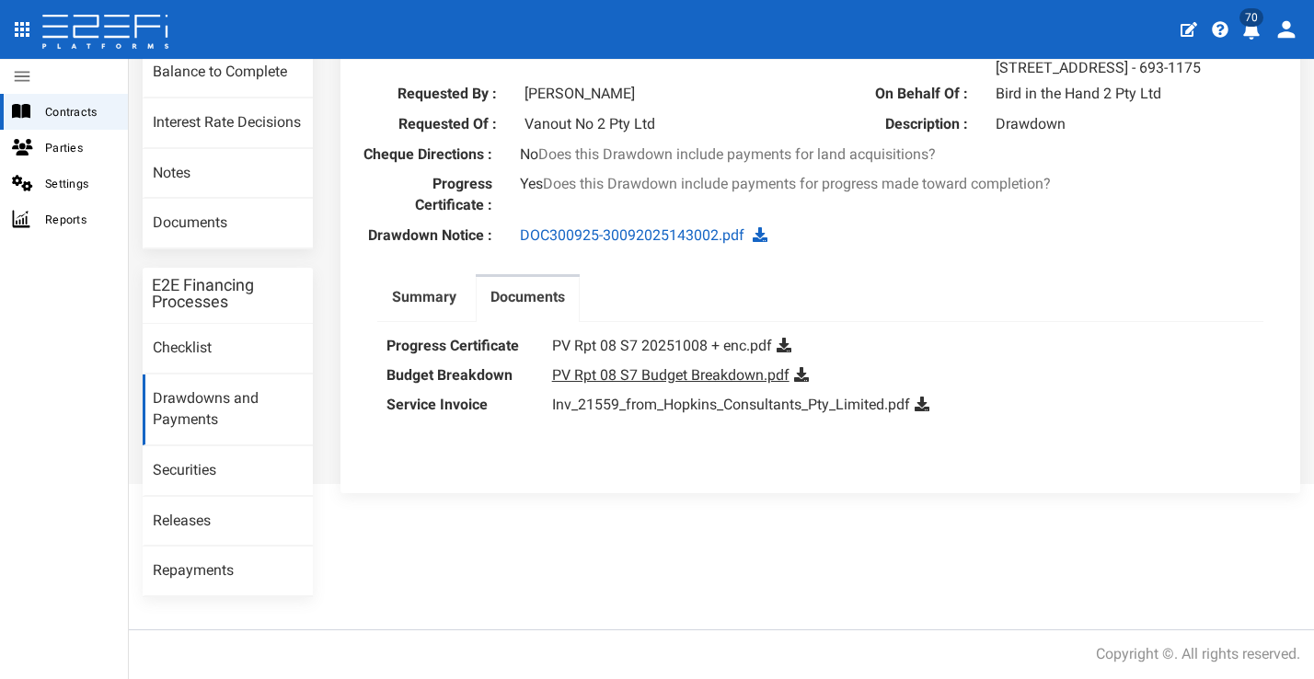
click at [735, 384] on link "PV Rpt 08 S7 Budget Breakdown.pdf" at bounding box center [670, 374] width 237 height 17
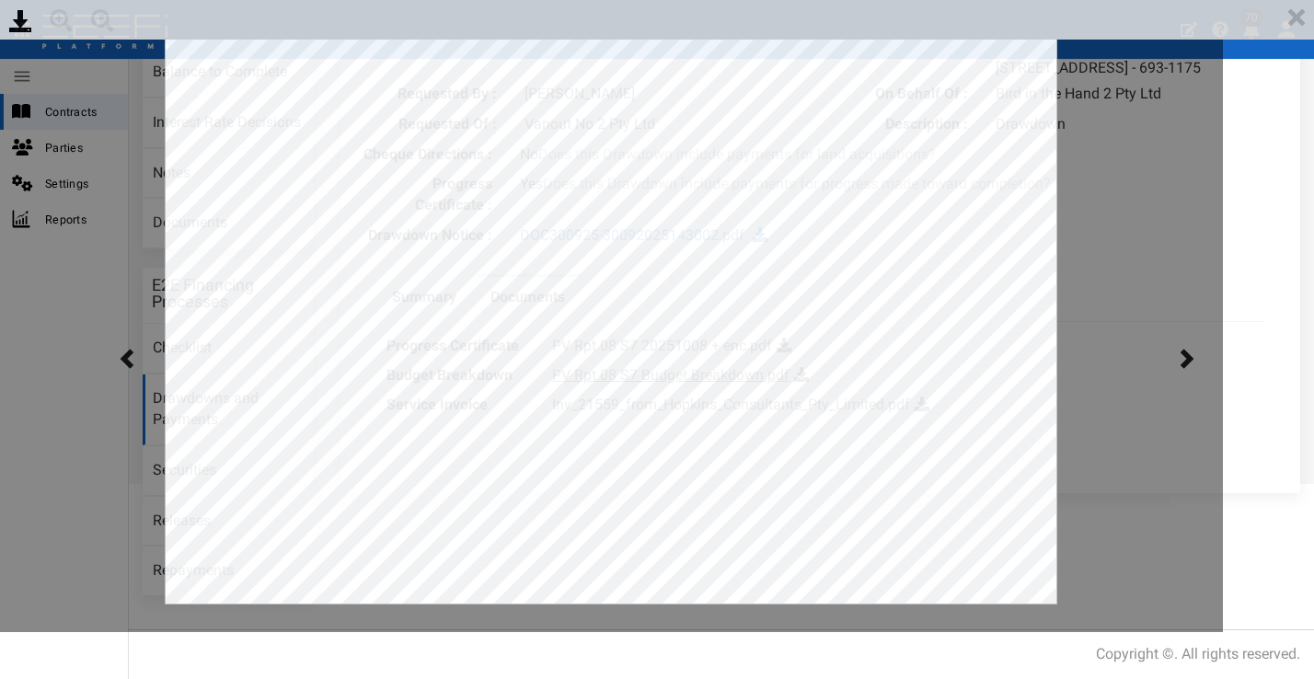
scroll to position [0, 0]
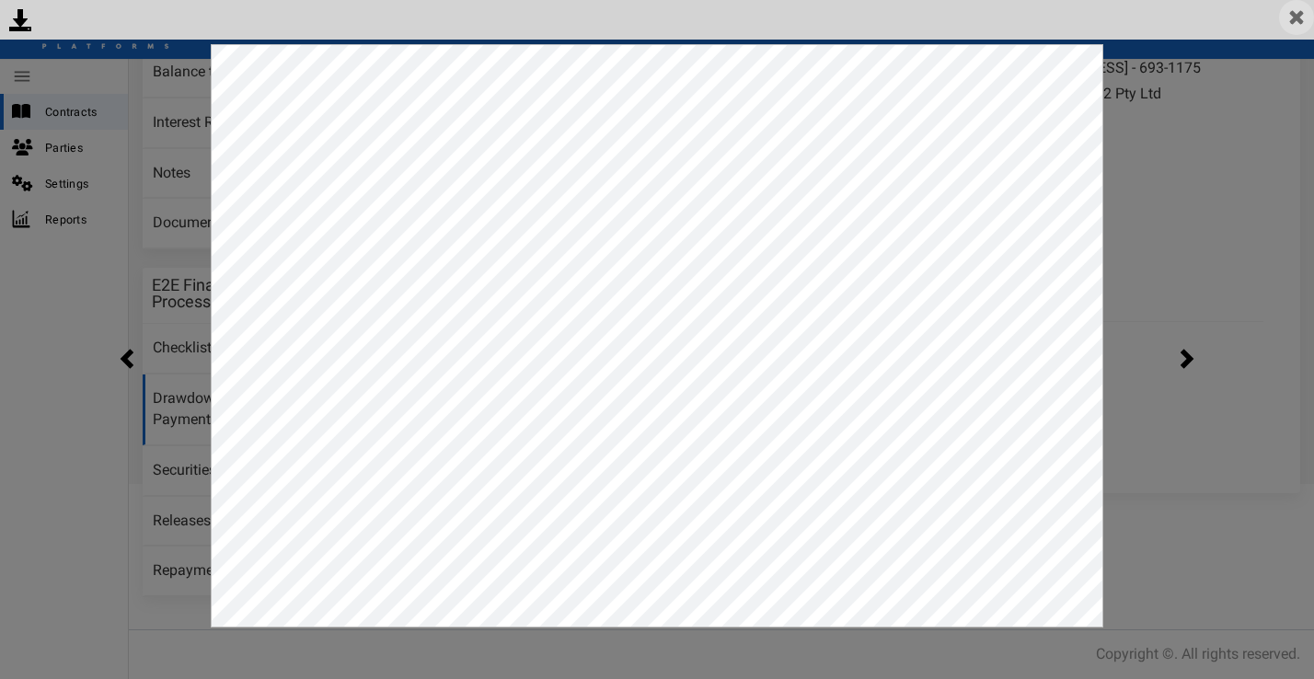
click at [1304, 18] on img at bounding box center [1296, 17] width 35 height 35
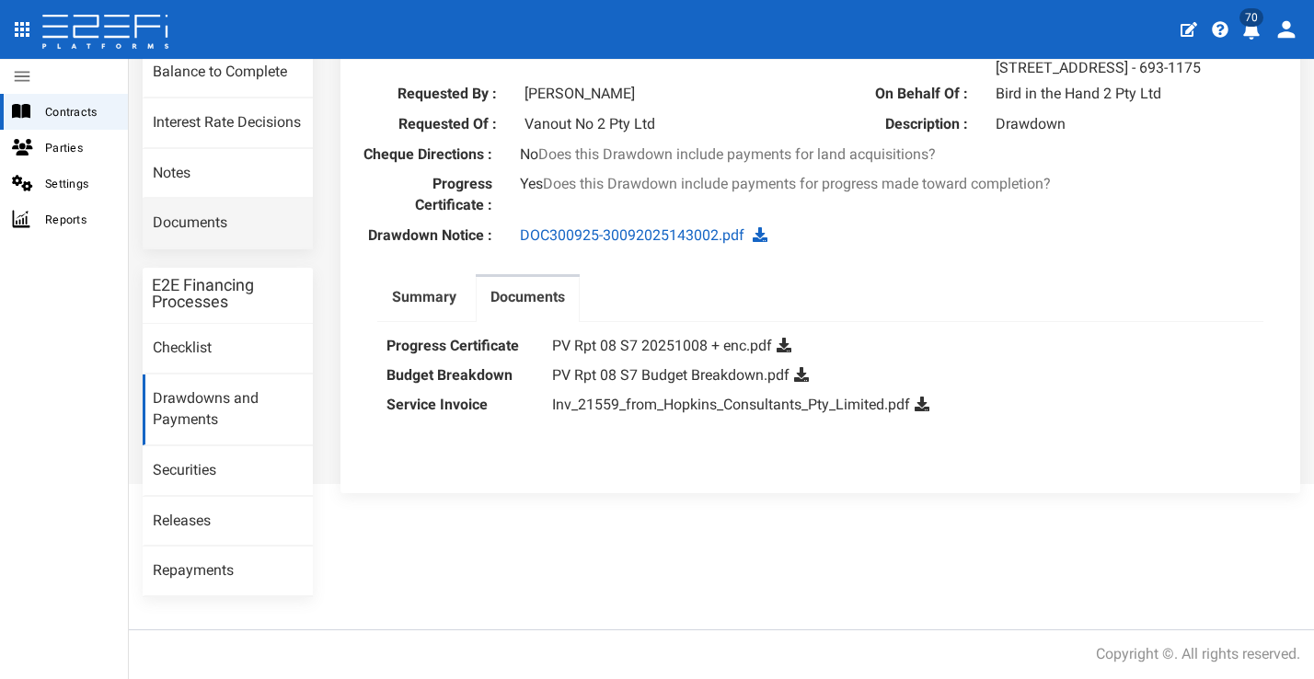
click at [225, 227] on link "Documents" at bounding box center [228, 224] width 170 height 50
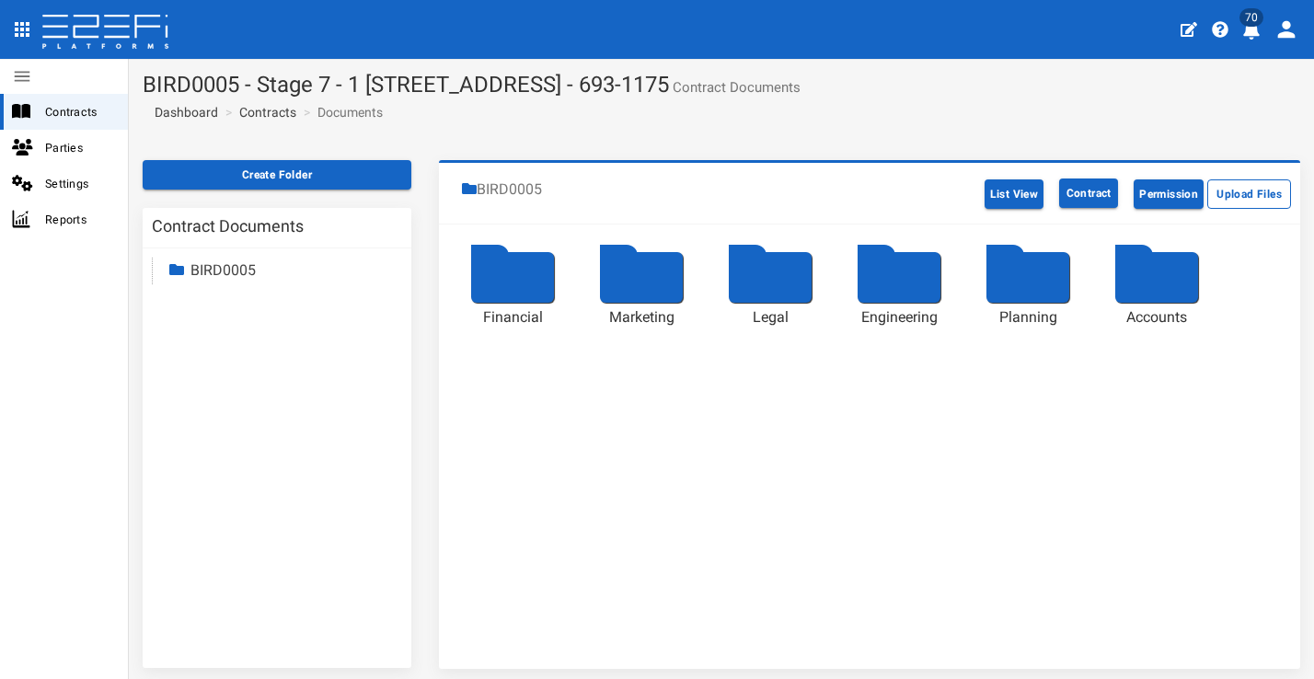
click at [535, 266] on div at bounding box center [512, 277] width 83 height 51
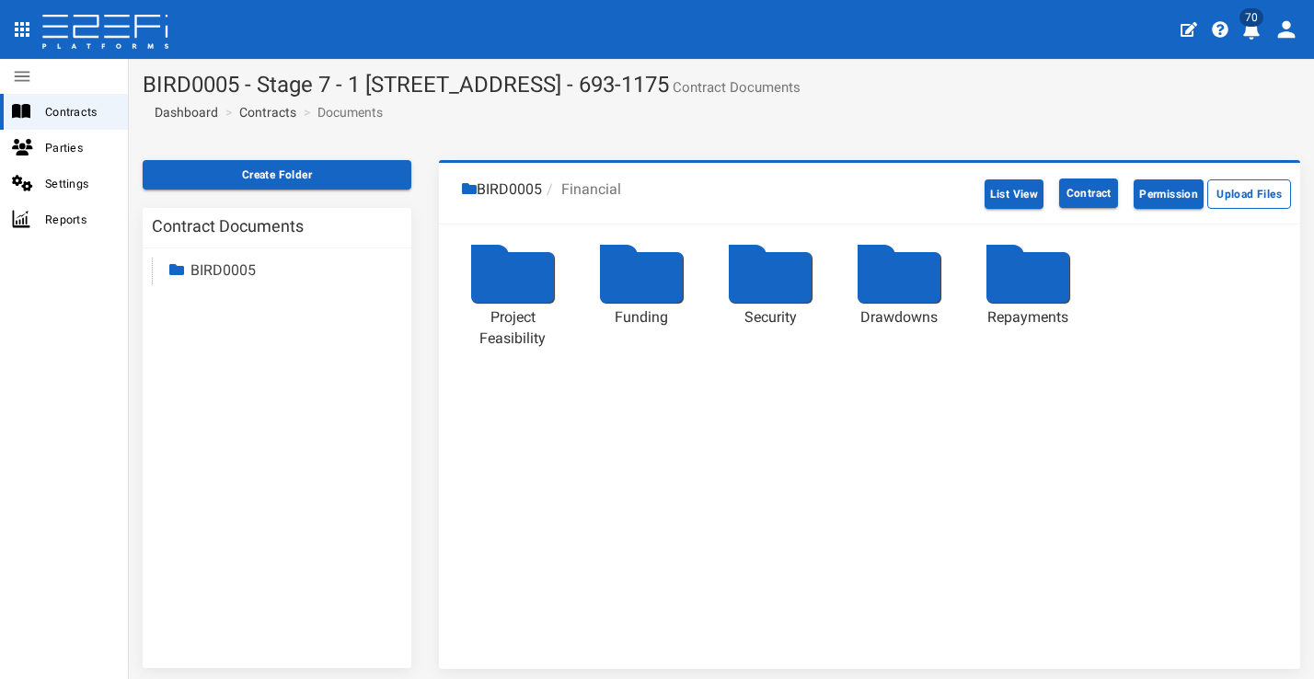
click at [895, 262] on div at bounding box center [898, 277] width 83 height 51
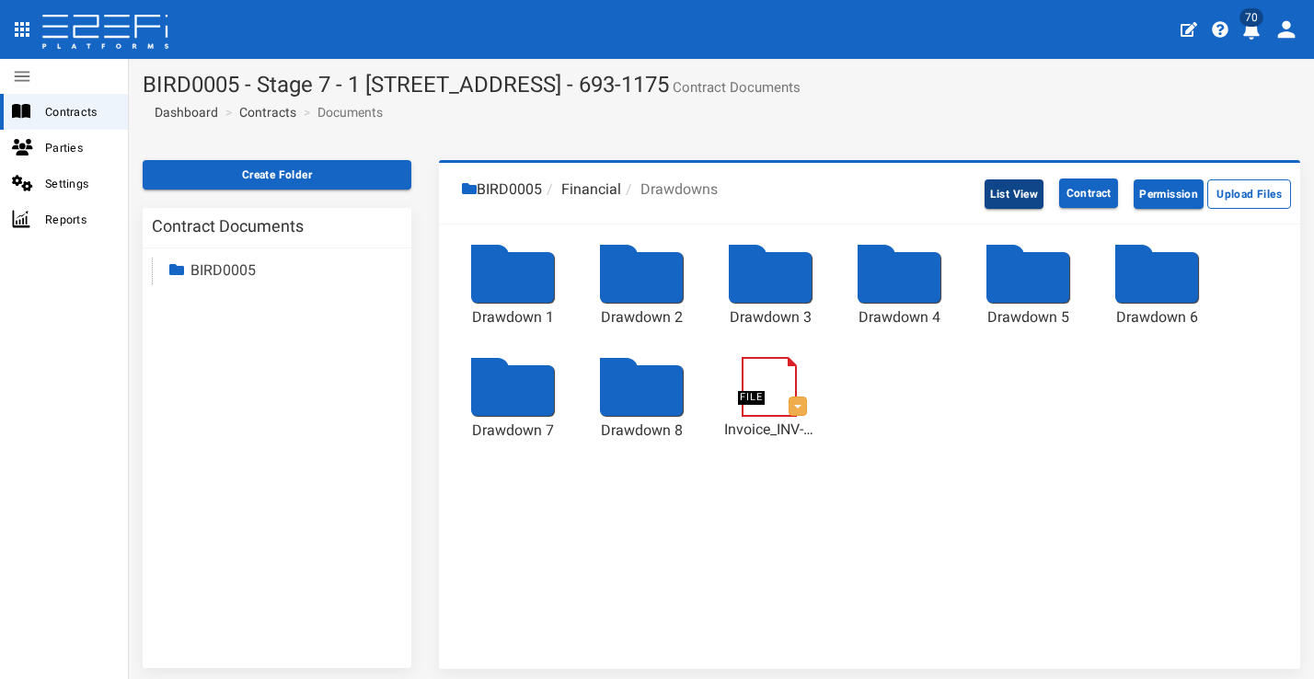
click at [984, 201] on button "List View" at bounding box center [1014, 193] width 60 height 29
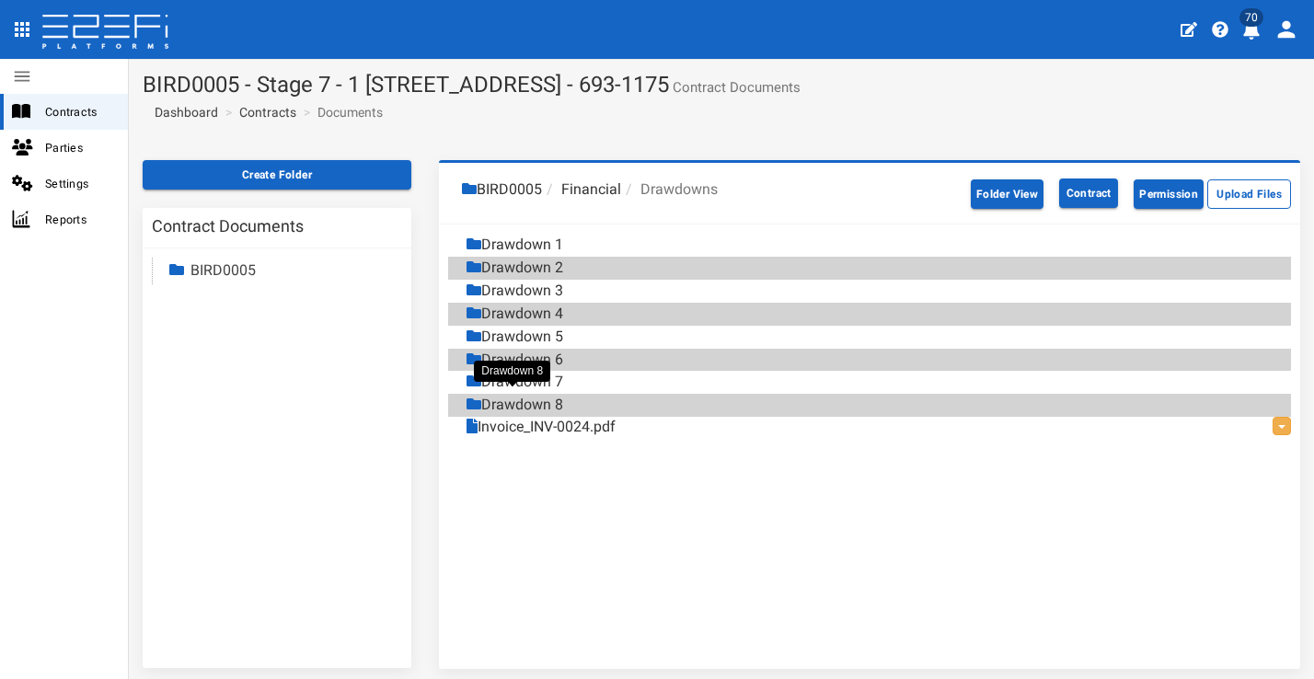
click at [554, 395] on div "Drawdown 8" at bounding box center [514, 405] width 97 height 21
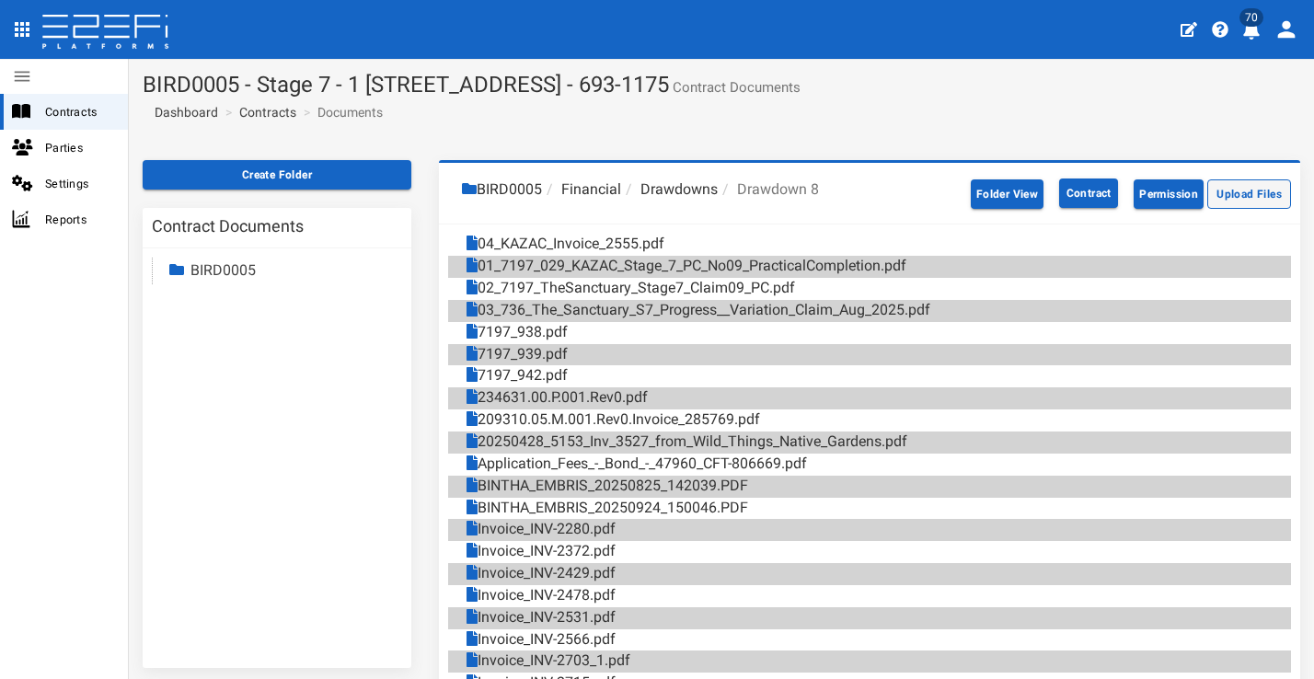
click at [1238, 195] on button "Upload Files" at bounding box center [1249, 193] width 84 height 29
click at [1254, 40] on button "70" at bounding box center [1253, 28] width 36 height 45
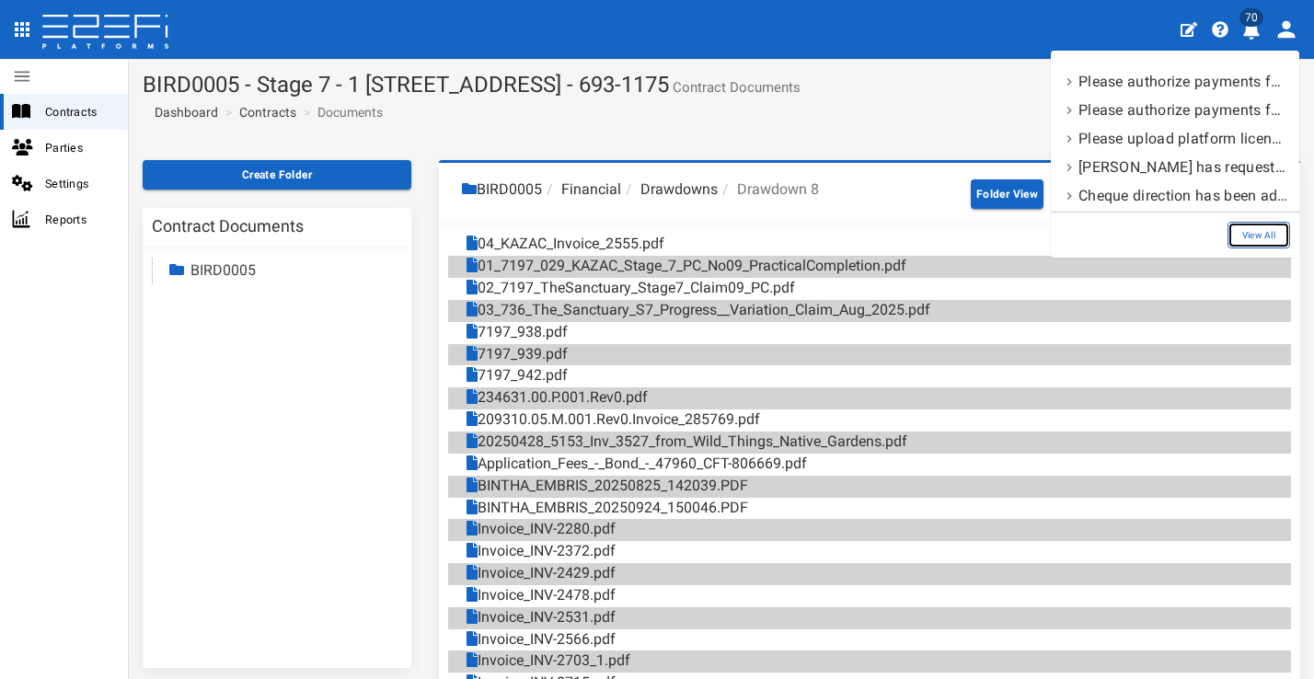
click at [1260, 229] on link "View All" at bounding box center [1258, 235] width 63 height 27
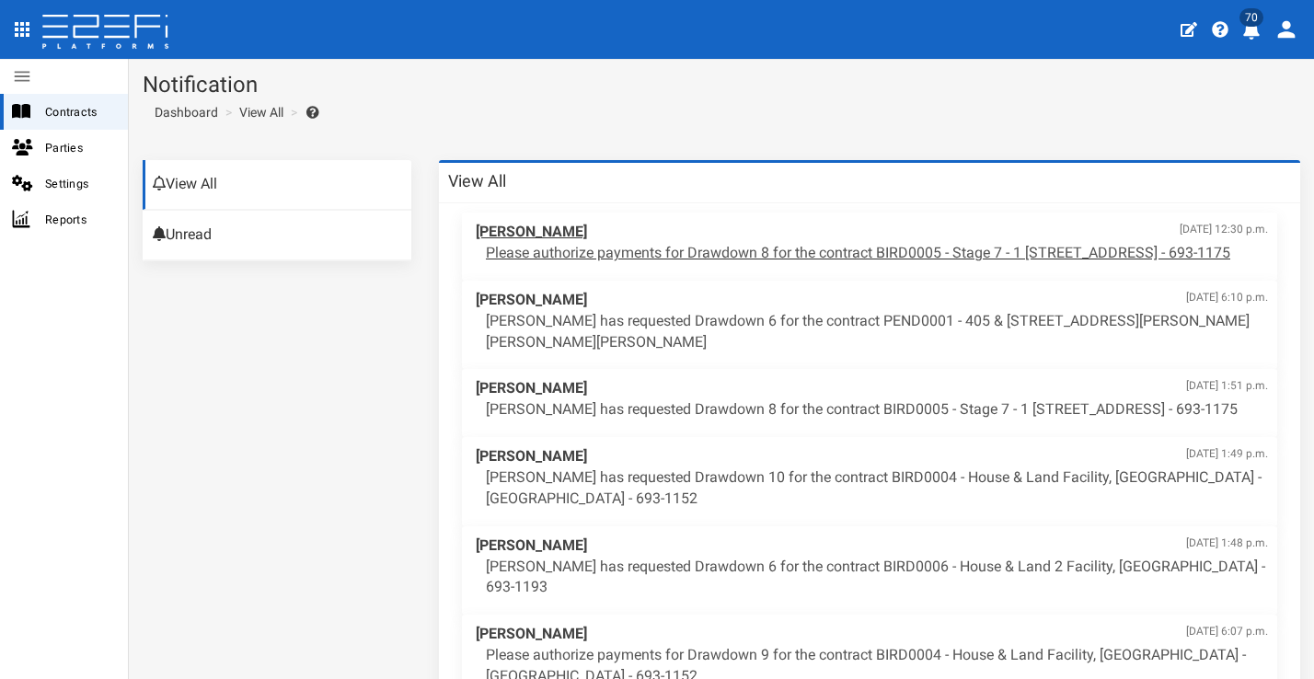
click at [740, 260] on p "Please authorize payments for Drawdown 8 for the contract BIRD0005 - Stage 7 - …" at bounding box center [877, 253] width 782 height 21
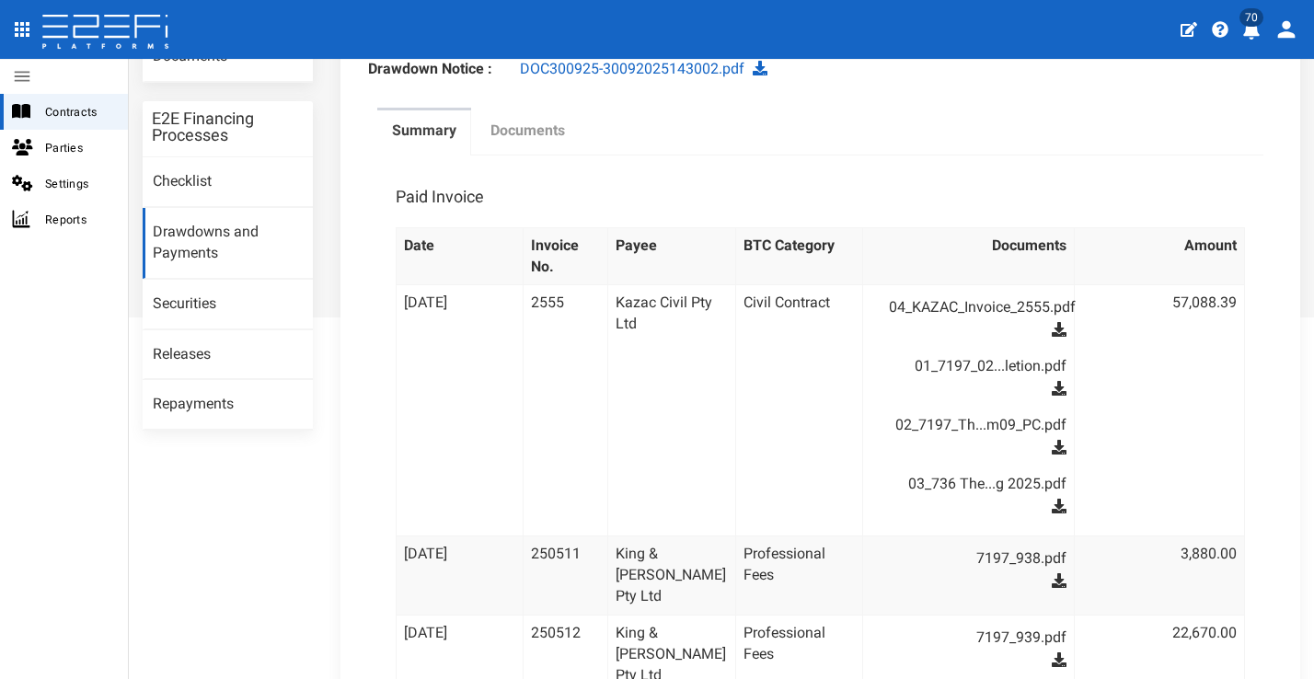
click at [536, 142] on label "Documents" at bounding box center [527, 131] width 75 height 21
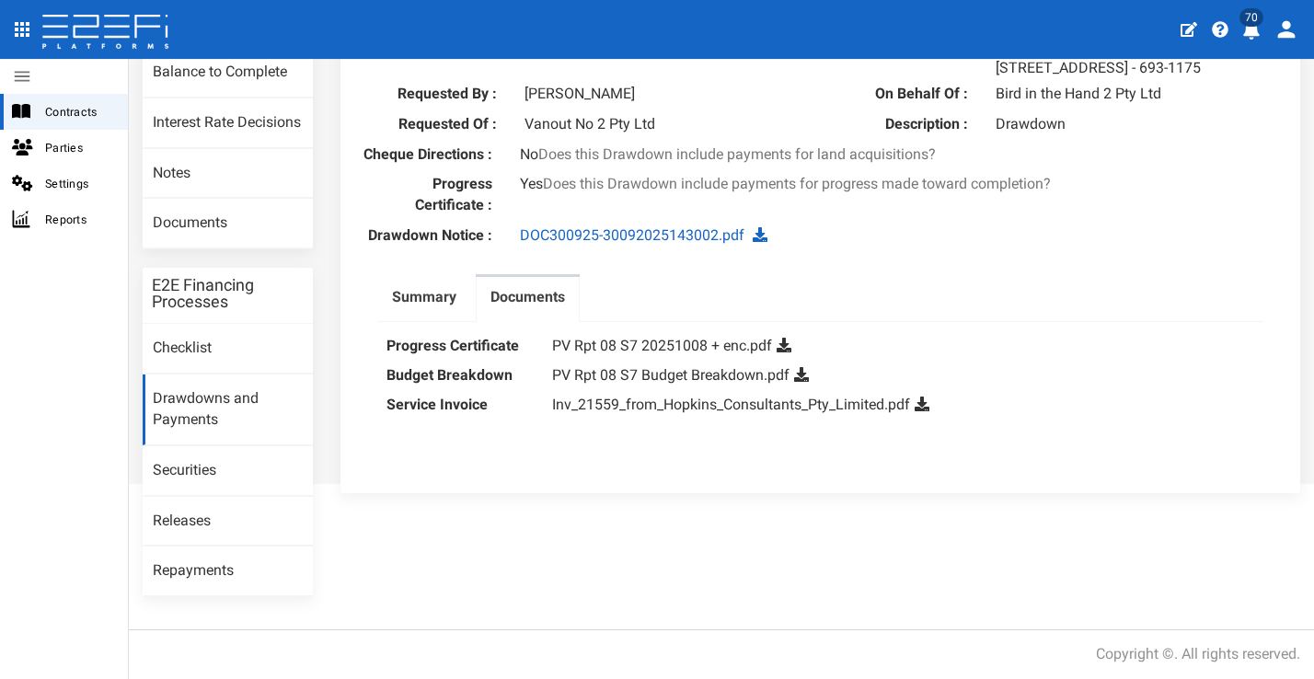
scroll to position [262, 0]
click at [799, 382] on icon at bounding box center [801, 374] width 15 height 15
click at [924, 411] on icon at bounding box center [921, 403] width 15 height 15
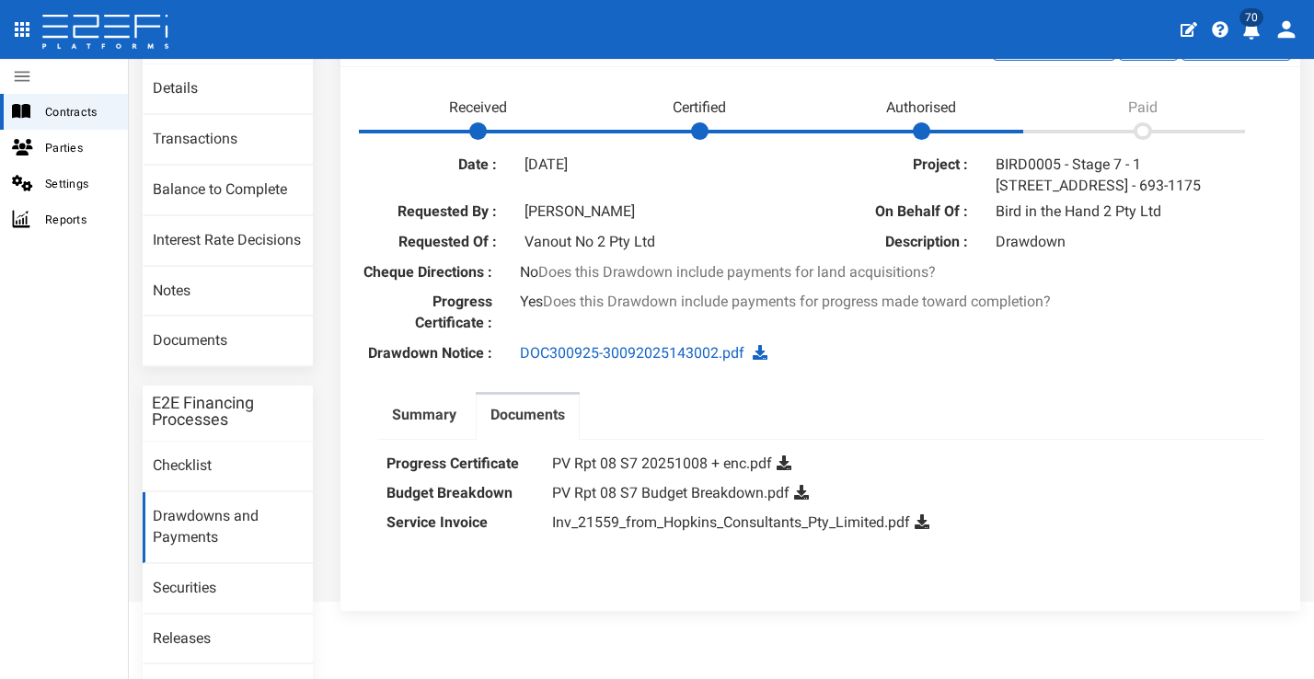
scroll to position [140, 0]
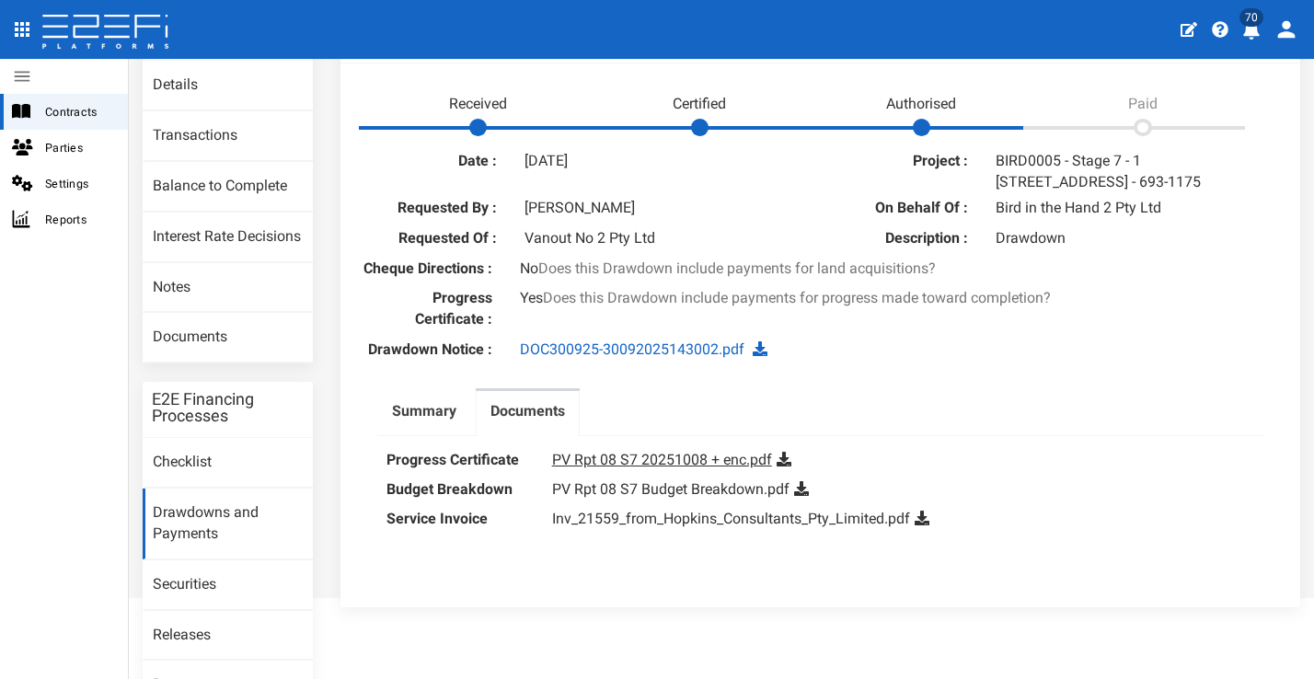
click at [706, 468] on link "PV Rpt 08 S7 20251008 + enc.pdf" at bounding box center [662, 459] width 220 height 17
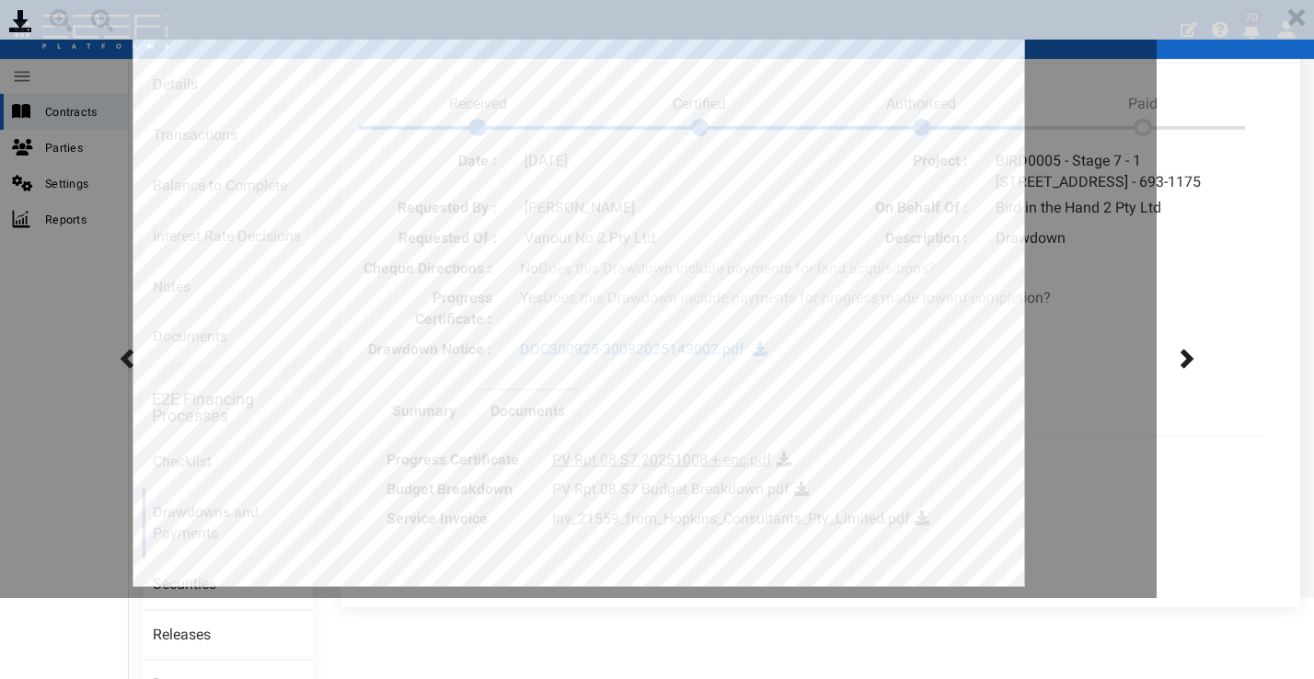
scroll to position [0, 0]
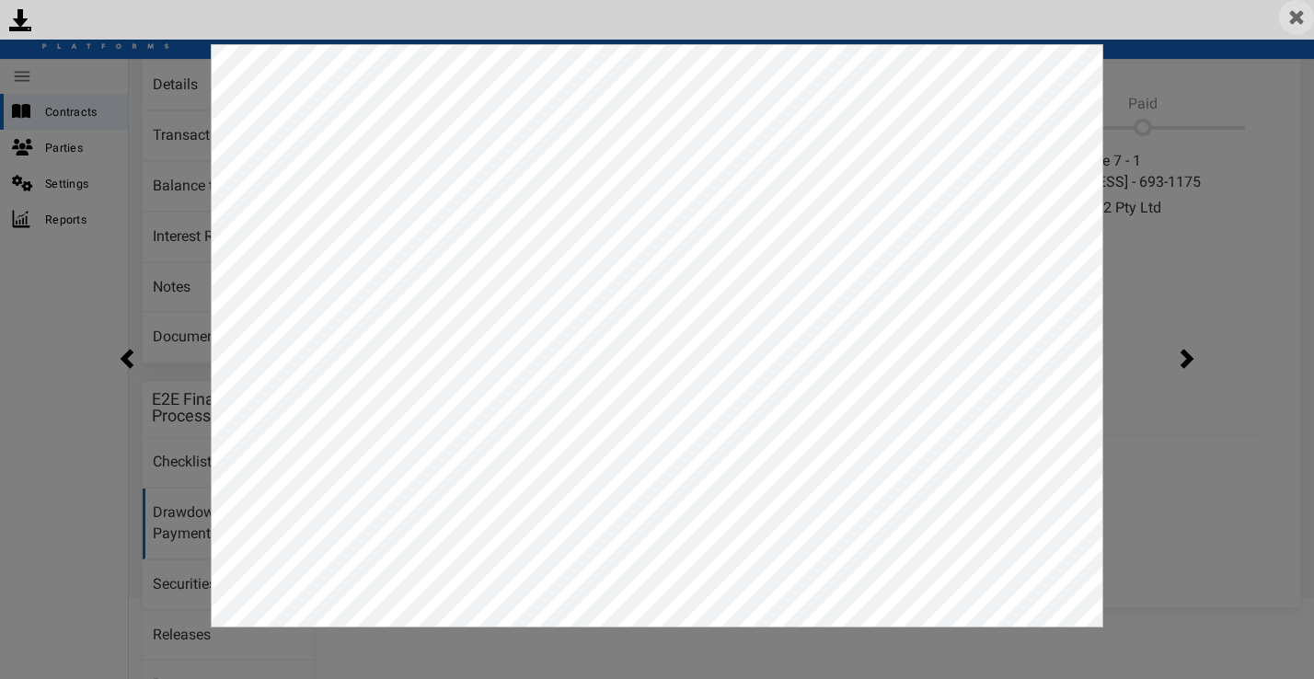
click at [1304, 23] on img at bounding box center [1296, 17] width 35 height 35
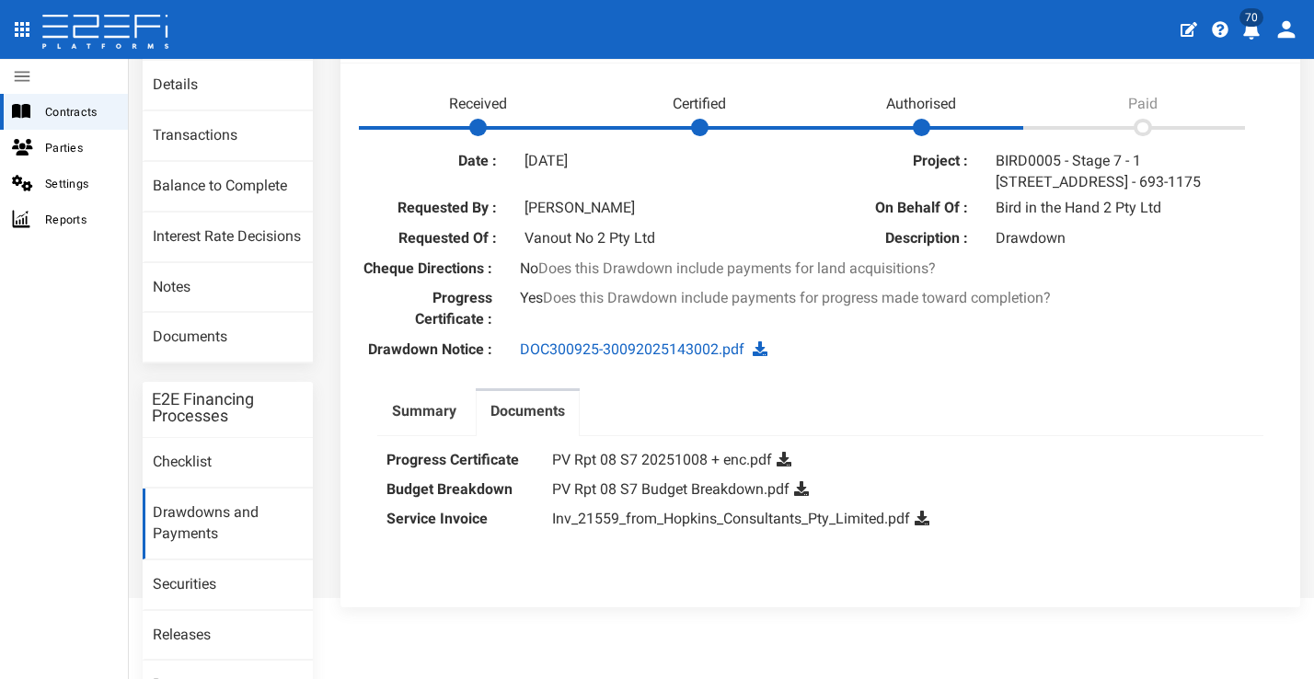
scroll to position [262, 0]
